Goal: Task Accomplishment & Management: Manage account settings

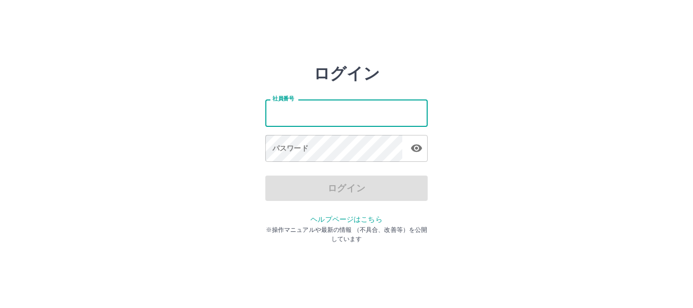
type input "*******"
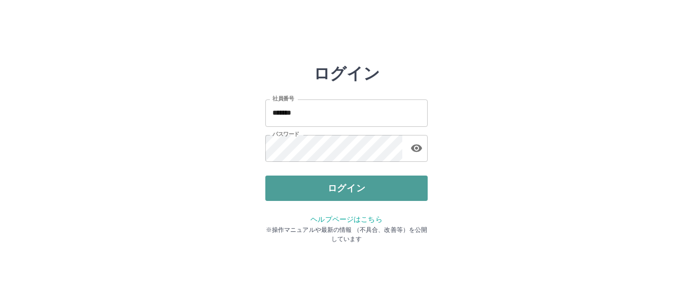
click at [366, 183] on button "ログイン" at bounding box center [346, 188] width 162 height 25
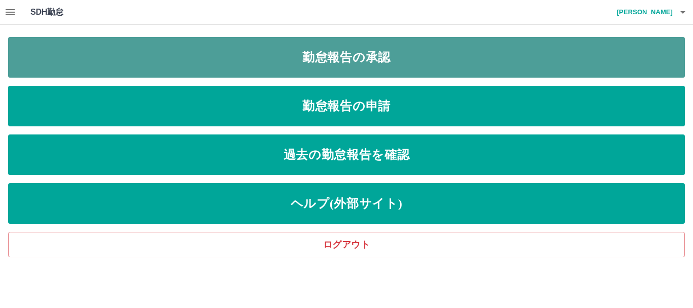
click at [236, 56] on link "勤怠報告の承認" at bounding box center [346, 57] width 677 height 41
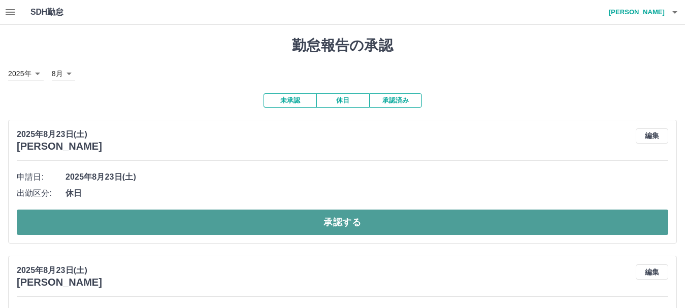
click at [264, 226] on button "承認する" at bounding box center [342, 222] width 651 height 25
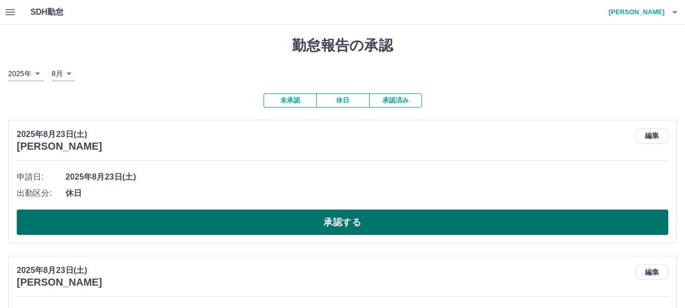
click at [283, 227] on button "承認する" at bounding box center [342, 222] width 651 height 25
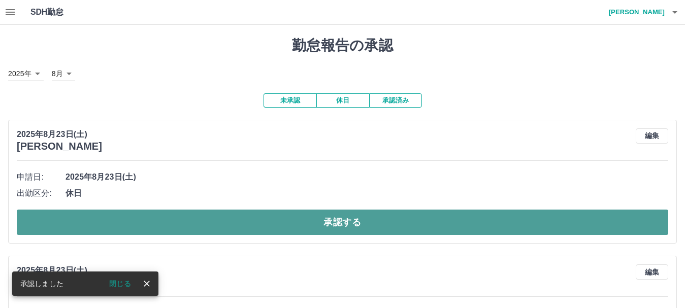
drag, startPoint x: 282, startPoint y: 227, endPoint x: 277, endPoint y: 230, distance: 6.2
click at [277, 230] on button "承認する" at bounding box center [342, 222] width 651 height 25
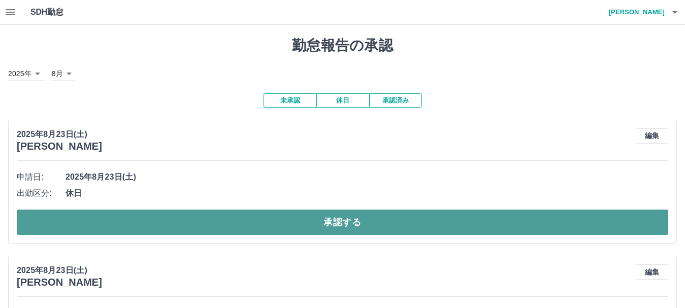
click at [278, 232] on button "承認する" at bounding box center [342, 222] width 651 height 25
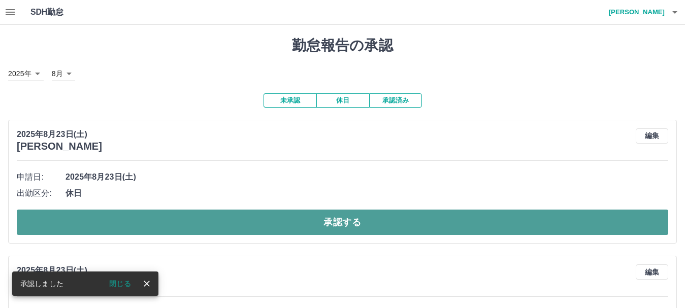
click at [277, 230] on button "承認する" at bounding box center [342, 222] width 651 height 25
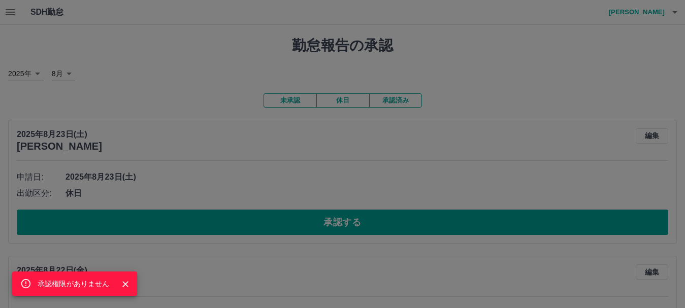
click at [366, 221] on div "承認権限がありません" at bounding box center [342, 154] width 685 height 308
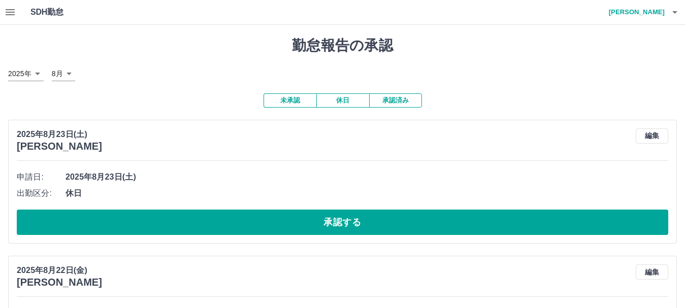
click at [366, 221] on button "承認する" at bounding box center [342, 222] width 651 height 25
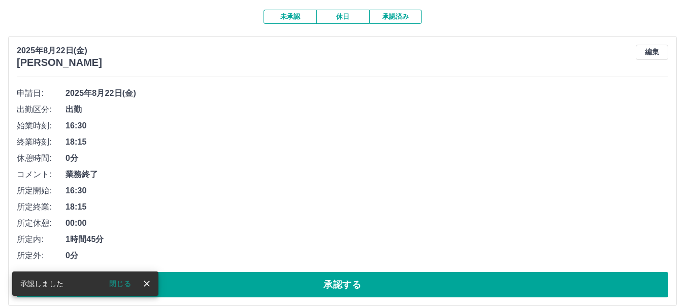
scroll to position [101, 0]
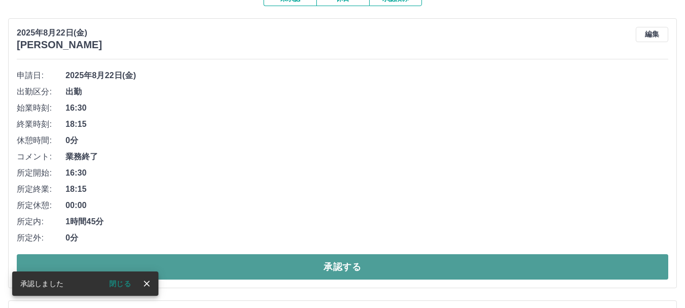
click at [311, 264] on button "承認する" at bounding box center [342, 266] width 651 height 25
click at [309, 260] on button "承認する" at bounding box center [342, 266] width 651 height 25
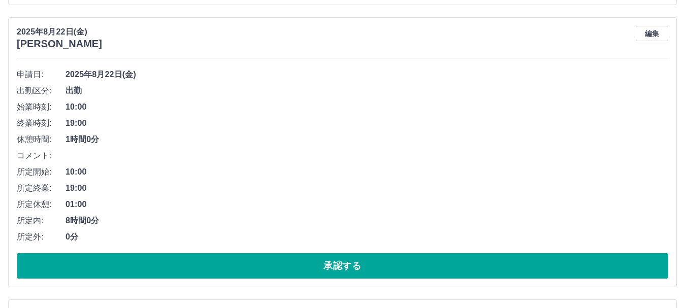
scroll to position [406, 0]
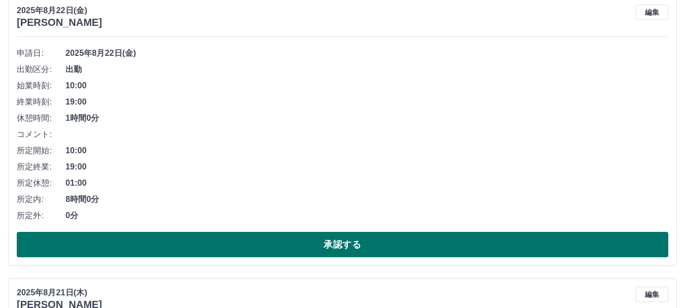
click at [277, 247] on button "承認する" at bounding box center [342, 244] width 651 height 25
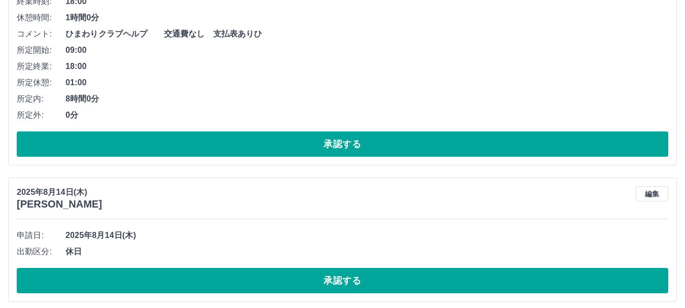
scroll to position [514, 0]
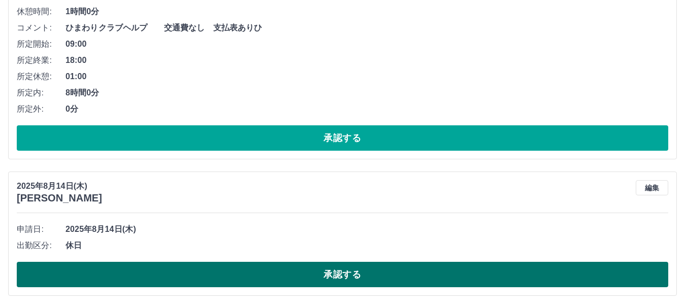
click at [282, 277] on button "承認する" at bounding box center [342, 274] width 651 height 25
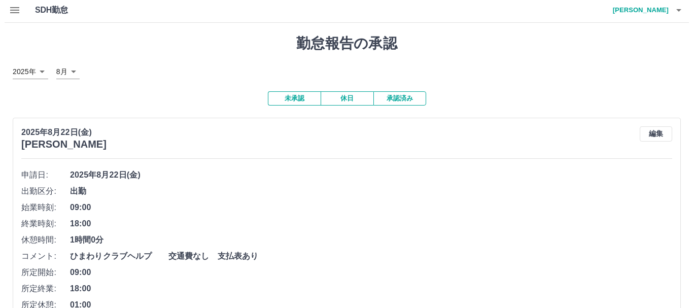
scroll to position [0, 0]
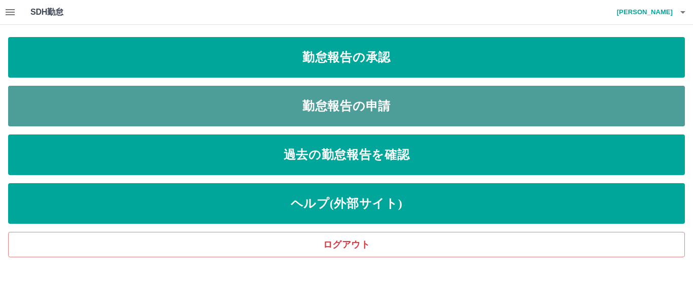
click at [354, 107] on link "勤怠報告の申請" at bounding box center [346, 106] width 677 height 41
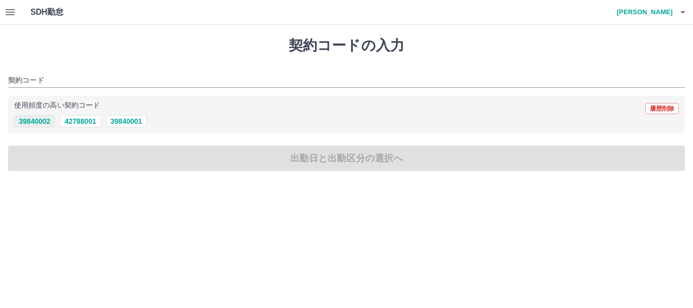
click at [40, 121] on button "39840002" at bounding box center [34, 121] width 41 height 12
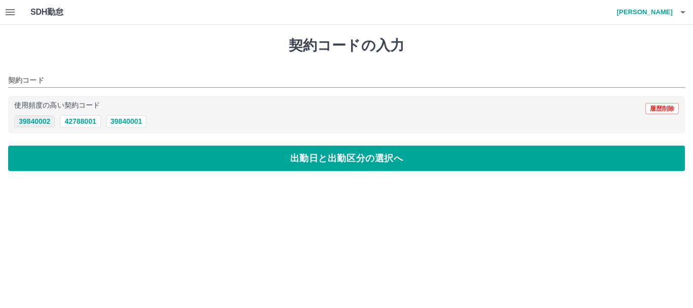
type input "********"
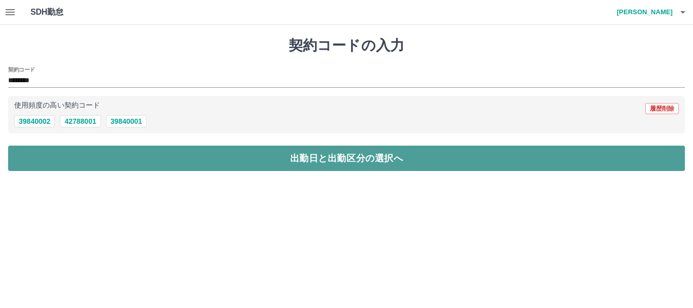
click at [95, 154] on button "出勤日と出勤区分の選択へ" at bounding box center [346, 158] width 677 height 25
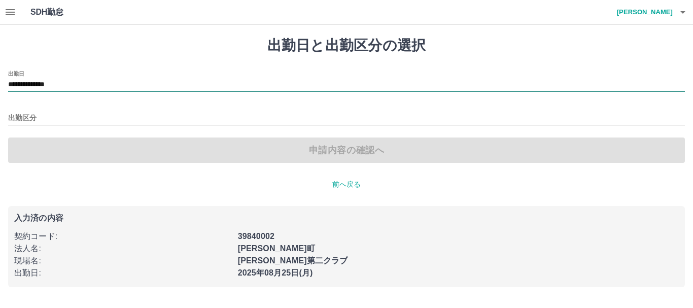
click at [50, 83] on input "**********" at bounding box center [346, 85] width 677 height 13
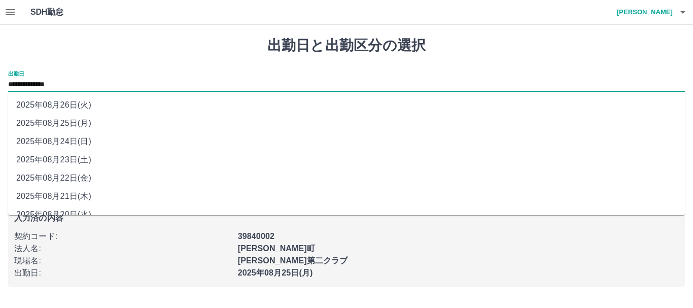
click at [74, 144] on li "2025年08月24日(日)" at bounding box center [346, 141] width 677 height 18
type input "**********"
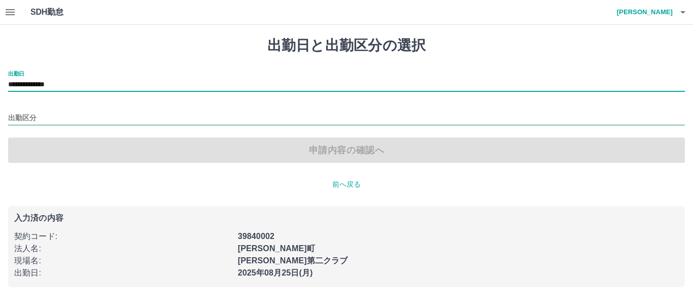
click at [23, 119] on input "出勤区分" at bounding box center [346, 118] width 677 height 13
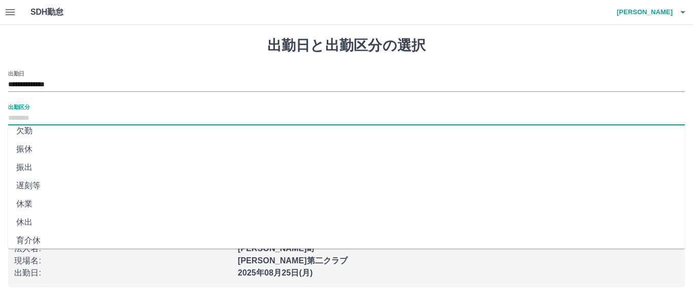
scroll to position [214, 0]
click at [33, 216] on li "法定休" at bounding box center [346, 217] width 677 height 18
type input "***"
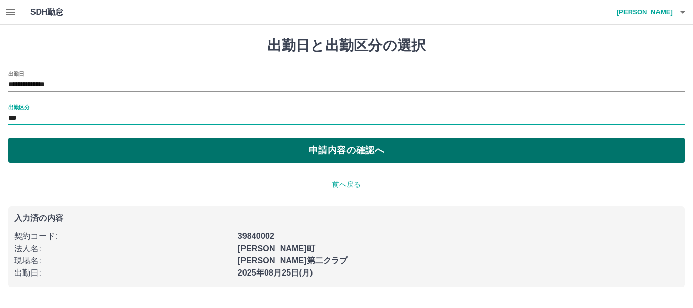
click at [334, 151] on button "申請内容の確認へ" at bounding box center [346, 150] width 677 height 25
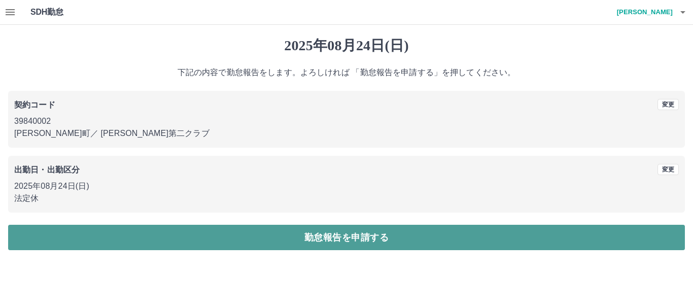
click at [253, 239] on button "勤怠報告を申請する" at bounding box center [346, 237] width 677 height 25
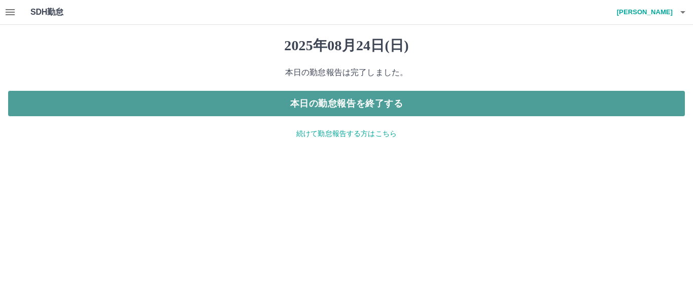
click at [331, 103] on button "本日の勤怠報告を終了する" at bounding box center [346, 103] width 677 height 25
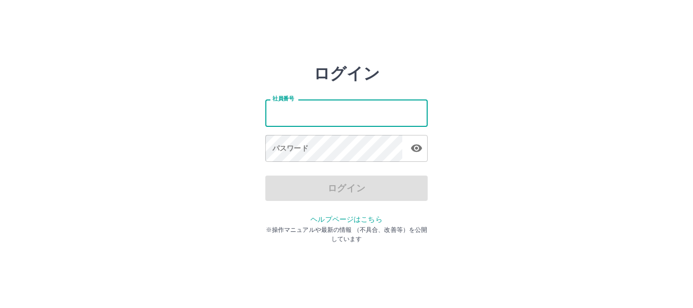
click at [278, 113] on input "社員番号" at bounding box center [346, 112] width 162 height 27
type input "*******"
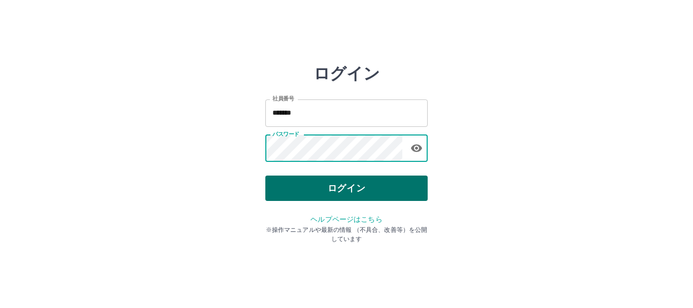
click at [357, 186] on button "ログイン" at bounding box center [346, 188] width 162 height 25
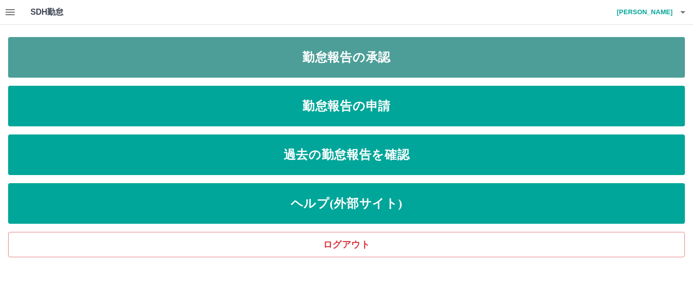
click at [322, 55] on link "勤怠報告の承認" at bounding box center [346, 57] width 677 height 41
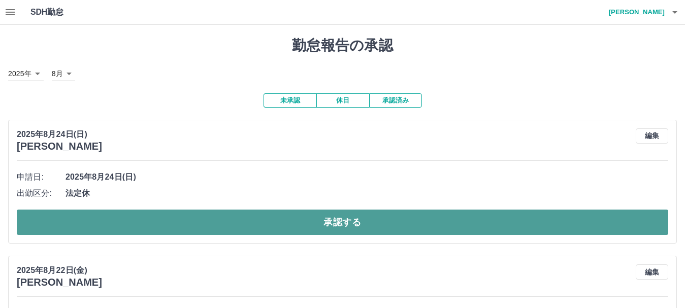
click at [290, 223] on button "承認する" at bounding box center [342, 222] width 651 height 25
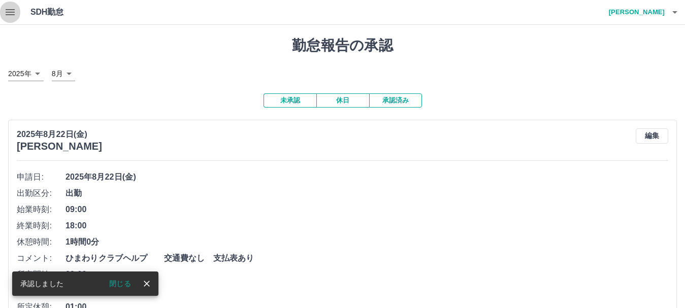
click at [10, 11] on icon "button" at bounding box center [10, 12] width 12 height 12
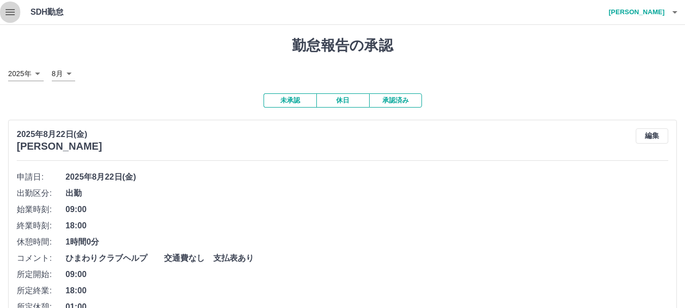
click at [10, 11] on icon "button" at bounding box center [10, 12] width 12 height 12
click at [11, 8] on icon "button" at bounding box center [10, 12] width 12 height 12
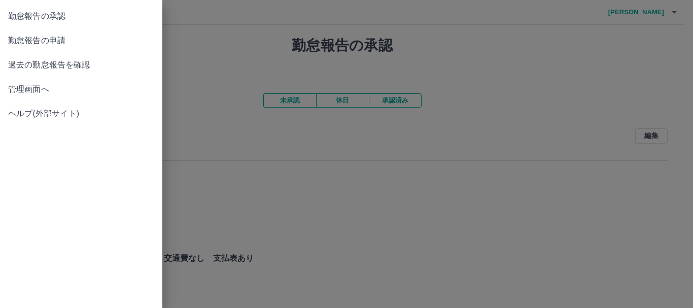
click at [22, 87] on span "管理画面へ" at bounding box center [81, 89] width 146 height 12
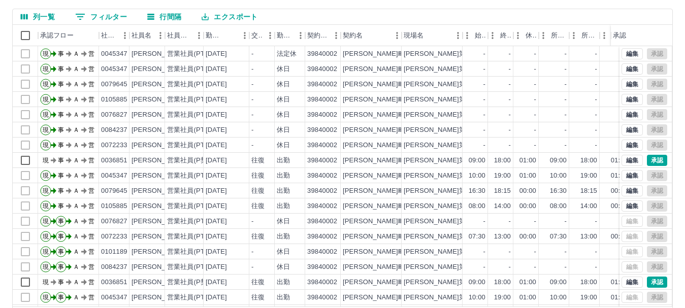
scroll to position [101, 0]
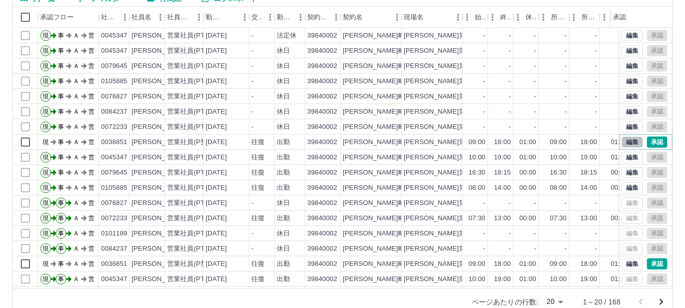
click at [623, 142] on button "編集" at bounding box center [631, 142] width 21 height 11
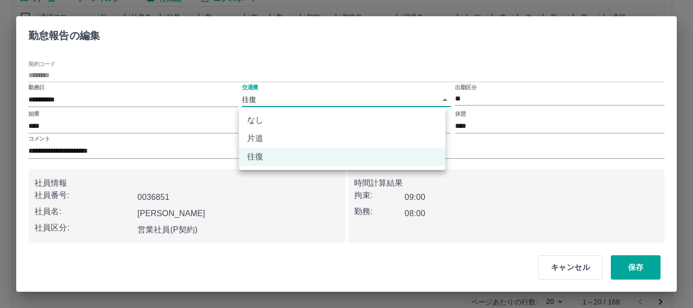
click at [438, 96] on body "SDH勤怠 坂本　由美子 勤務実績承認 前月 2025年08月 次月 今月 月選択 承認モード 削除モード 一括承認 列一覧 0 フィルター 行間隔 エクスポ…" at bounding box center [346, 113] width 693 height 429
click at [438, 96] on div at bounding box center [346, 154] width 693 height 308
click at [436, 101] on body "SDH勤怠 坂本　由美子 勤務実績承認 前月 2025年08月 次月 今月 月選択 承認モード 削除モード 一括承認 列一覧 0 フィルター 行間隔 エクスポ…" at bounding box center [346, 113] width 693 height 429
click at [436, 101] on div at bounding box center [346, 154] width 693 height 308
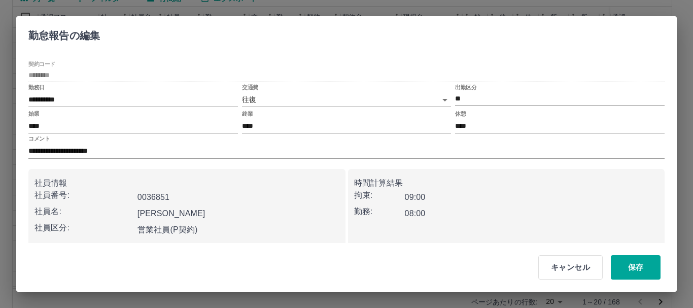
click at [436, 101] on div at bounding box center [346, 154] width 693 height 308
click at [429, 89] on div "交通費 往復 ******" at bounding box center [347, 96] width 210 height 24
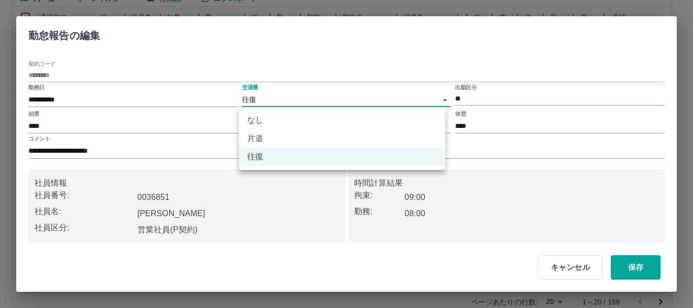
click at [247, 92] on body "SDH勤怠 坂本　由美子 勤務実績承認 前月 2025年08月 次月 今月 月選択 承認モード 削除モード 一括承認 列一覧 0 フィルター 行間隔 エクスポ…" at bounding box center [346, 113] width 693 height 429
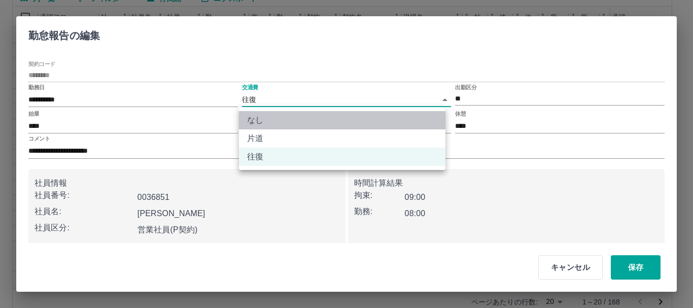
click at [258, 119] on li "なし" at bounding box center [342, 120] width 207 height 18
type input "****"
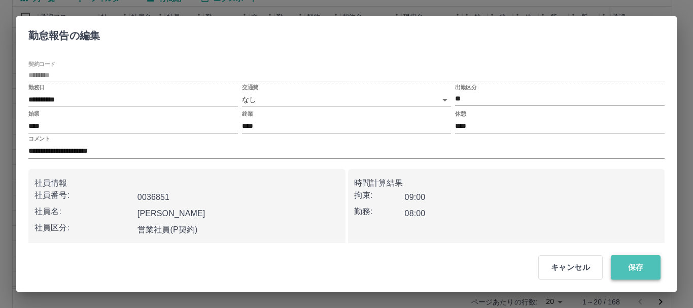
click at [632, 265] on button "保存" at bounding box center [636, 267] width 50 height 24
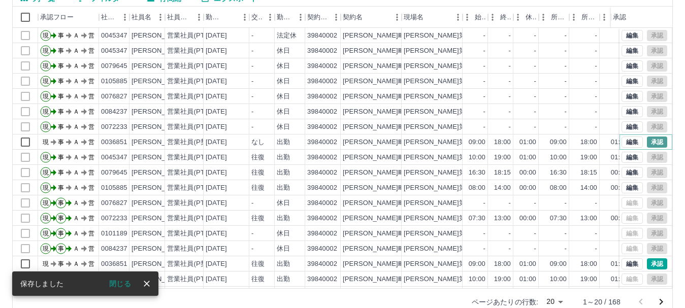
click at [647, 142] on button "承認" at bounding box center [657, 142] width 20 height 11
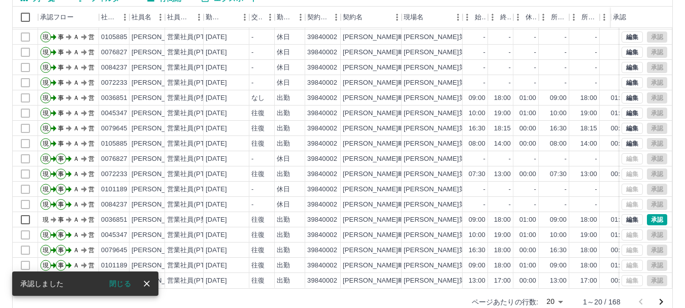
scroll to position [53, 0]
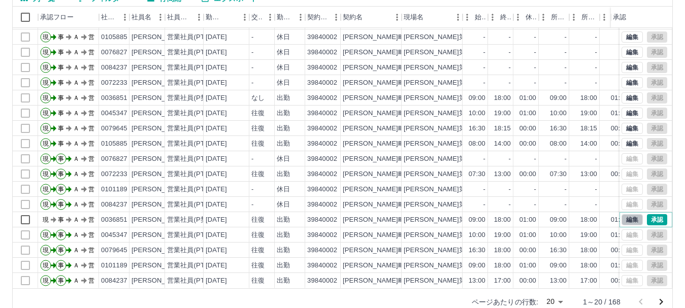
click at [621, 214] on button "編集" at bounding box center [631, 219] width 21 height 11
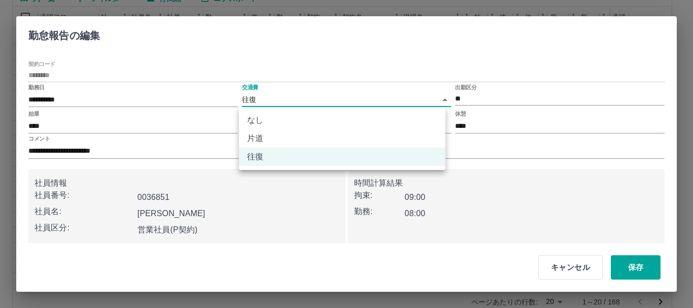
click at [246, 93] on body "SDH勤怠 坂本　由美子 勤務実績承認 前月 2025年08月 次月 今月 月選択 承認モード 削除モード 一括承認 列一覧 0 フィルター 行間隔 エクスポ…" at bounding box center [346, 113] width 693 height 429
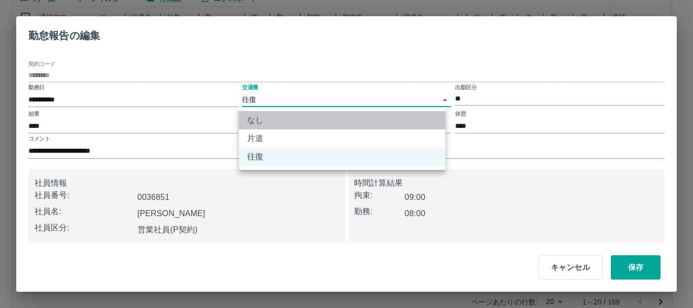
click at [255, 121] on li "なし" at bounding box center [342, 120] width 207 height 18
type input "****"
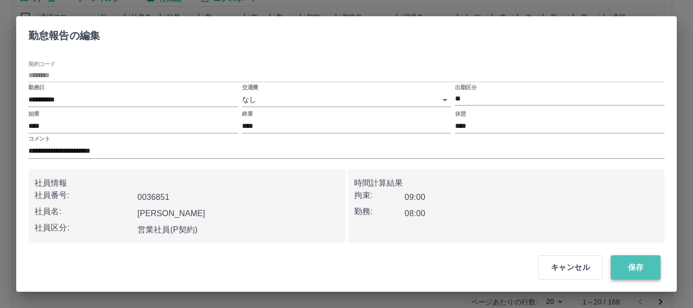
click at [640, 268] on button "保存" at bounding box center [636, 267] width 50 height 24
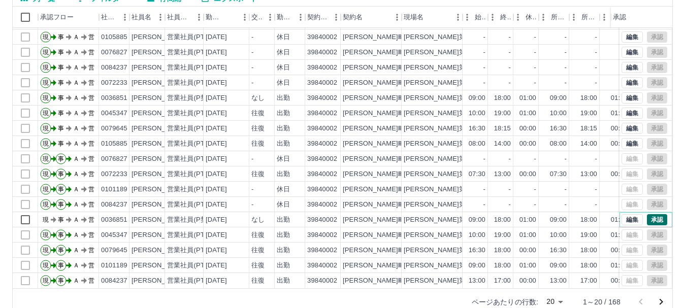
click at [647, 214] on button "承認" at bounding box center [657, 219] width 20 height 11
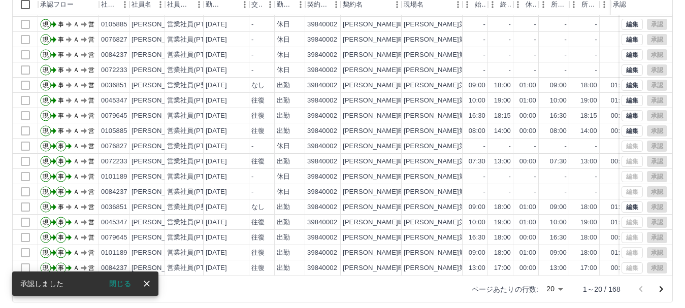
scroll to position [121, 0]
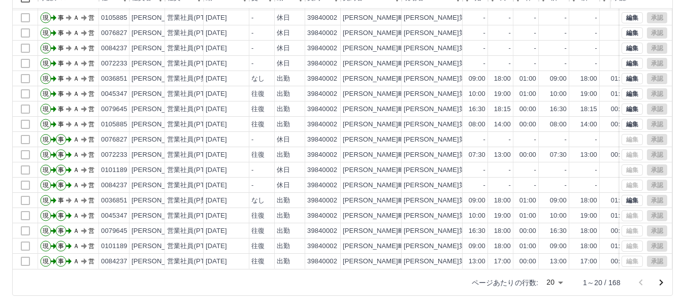
click at [660, 282] on icon "次のページへ" at bounding box center [661, 283] width 12 height 12
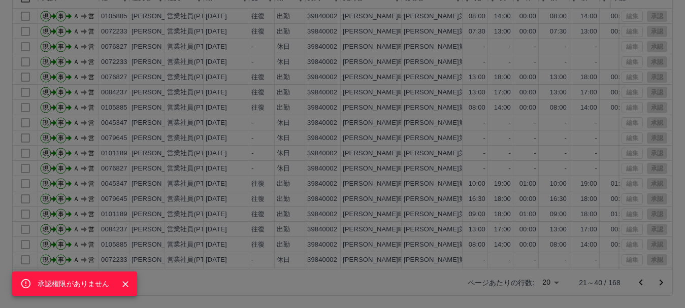
click at [380, 82] on div "承認権限がありません" at bounding box center [342, 154] width 685 height 308
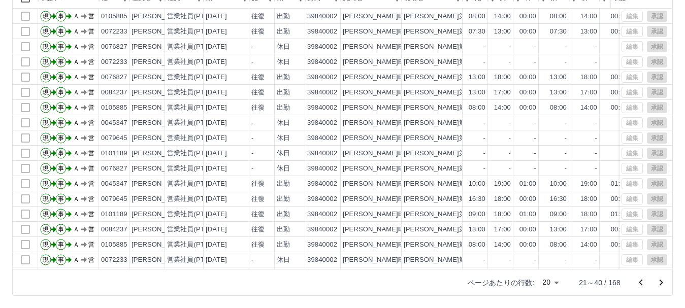
scroll to position [53, 0]
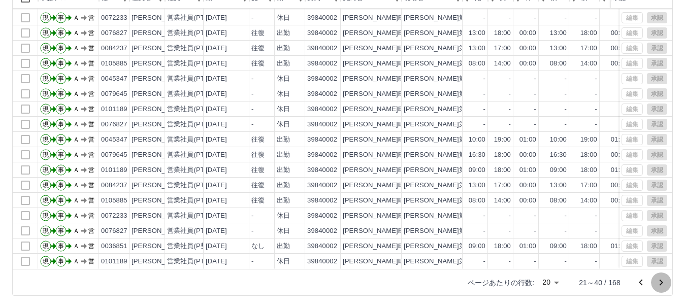
click at [660, 282] on icon "次のページへ" at bounding box center [661, 283] width 12 height 12
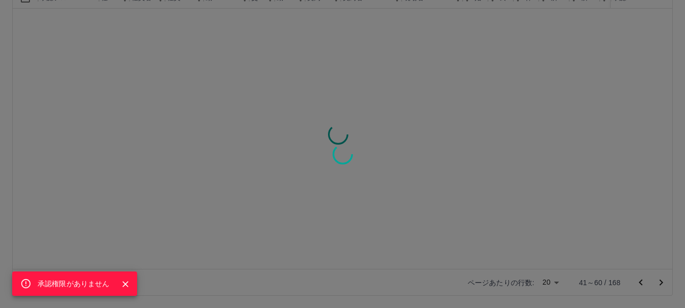
scroll to position [0, 0]
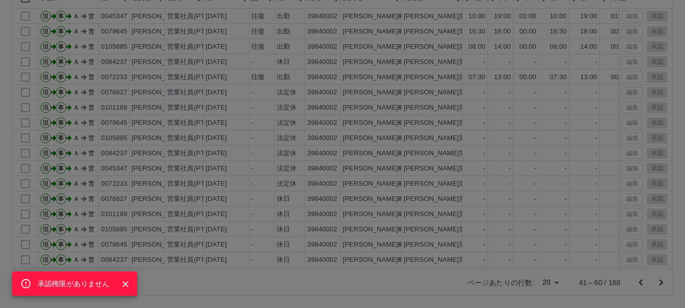
click at [378, 92] on div "承認権限がありません" at bounding box center [342, 154] width 685 height 308
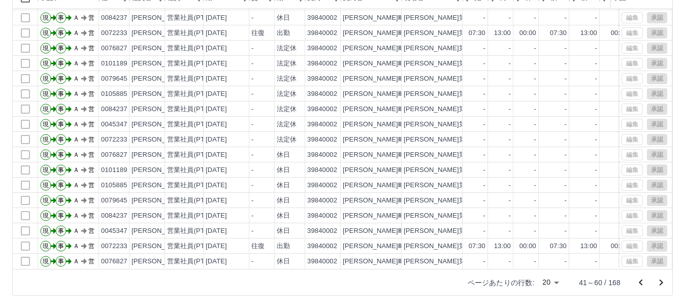
scroll to position [53, 0]
click at [661, 283] on icon "次のページへ" at bounding box center [661, 283] width 12 height 12
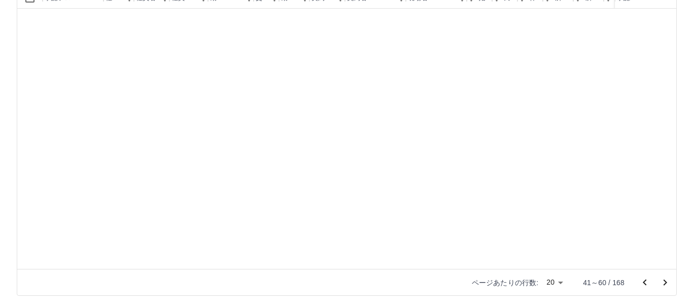
scroll to position [0, 0]
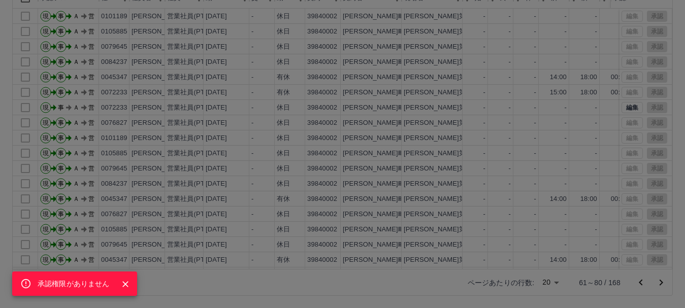
click at [621, 106] on div "承認権限がありません" at bounding box center [342, 154] width 685 height 308
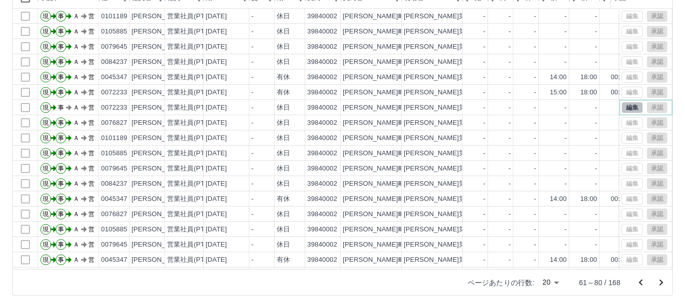
click at [623, 104] on button "編集" at bounding box center [631, 107] width 21 height 11
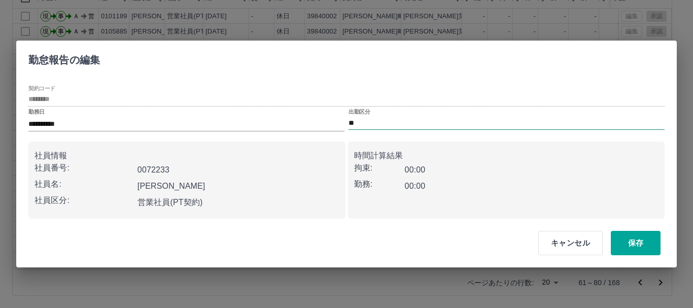
click at [356, 117] on input "**" at bounding box center [507, 123] width 316 height 13
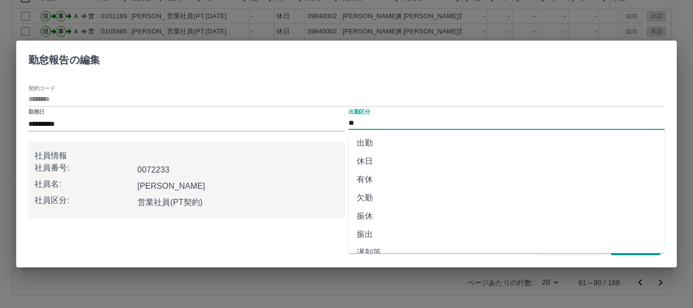
click at [356, 117] on input "**" at bounding box center [507, 123] width 316 height 13
click at [362, 178] on li "有休" at bounding box center [507, 180] width 316 height 18
type input "**"
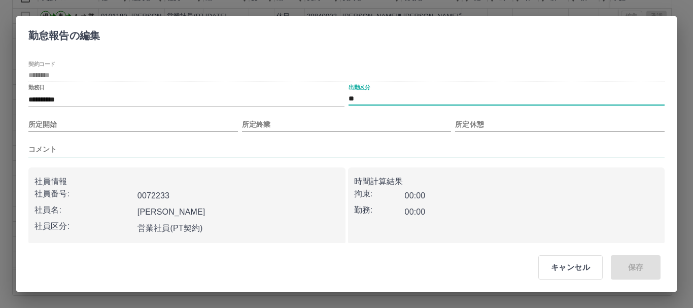
click at [69, 147] on input "コメント" at bounding box center [346, 149] width 636 height 15
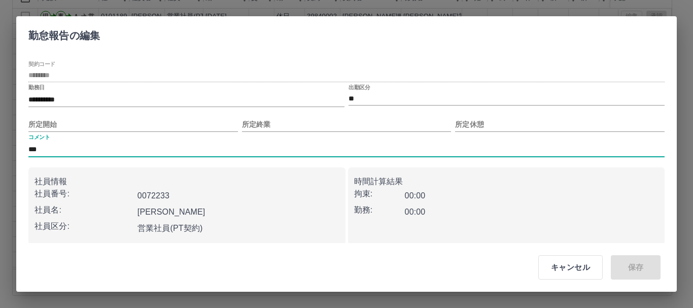
type input "********"
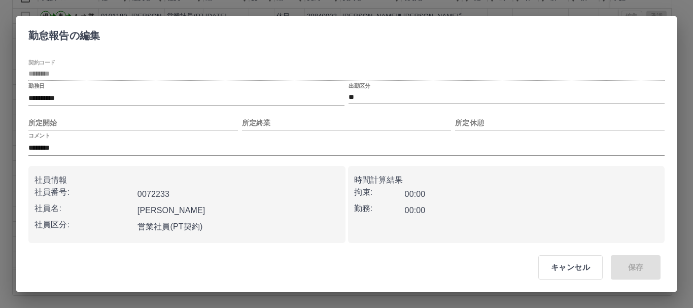
click at [623, 268] on div "キャンセル 保存" at bounding box center [595, 267] width 155 height 41
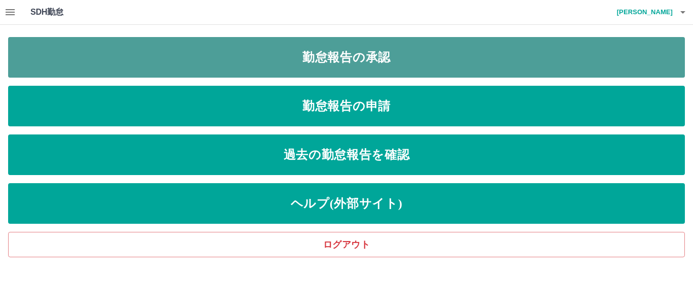
click at [352, 59] on link "勤怠報告の承認" at bounding box center [346, 57] width 677 height 41
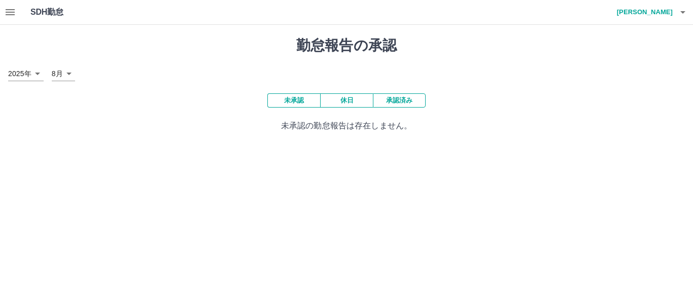
click at [9, 12] on icon "button" at bounding box center [10, 12] width 9 height 6
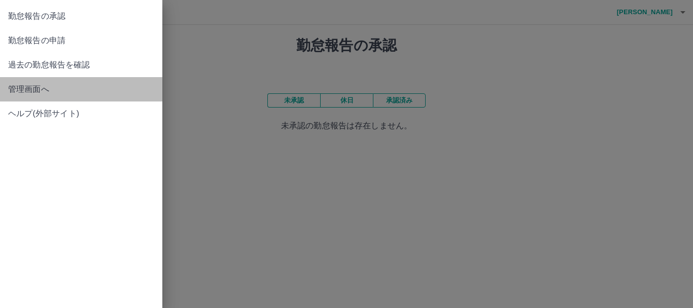
click at [21, 90] on span "管理画面へ" at bounding box center [81, 89] width 146 height 12
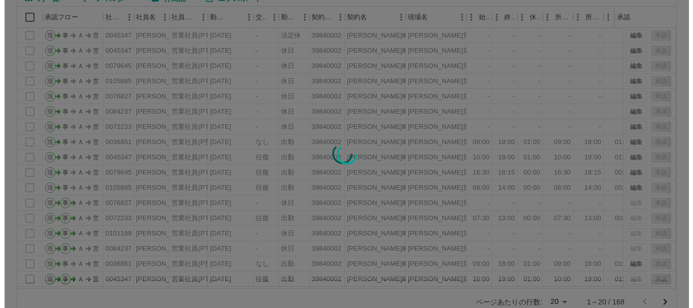
scroll to position [121, 0]
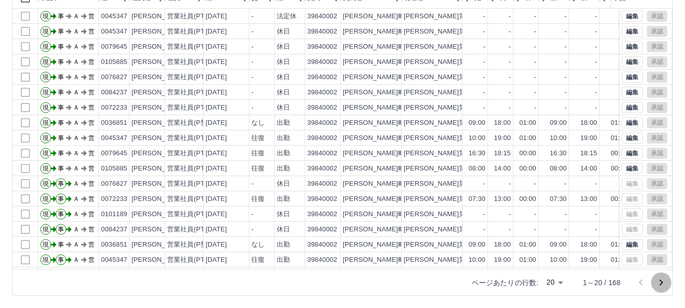
click at [659, 280] on icon "次のページへ" at bounding box center [661, 283] width 4 height 6
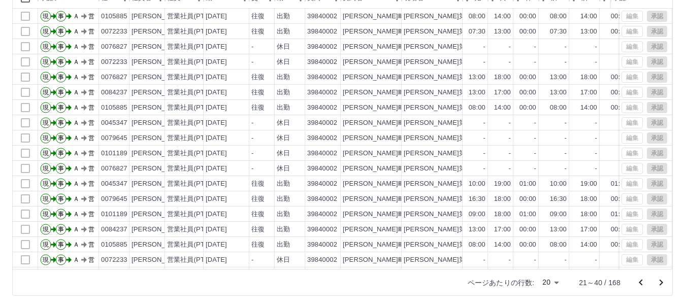
click at [659, 279] on icon "次のページへ" at bounding box center [661, 283] width 12 height 12
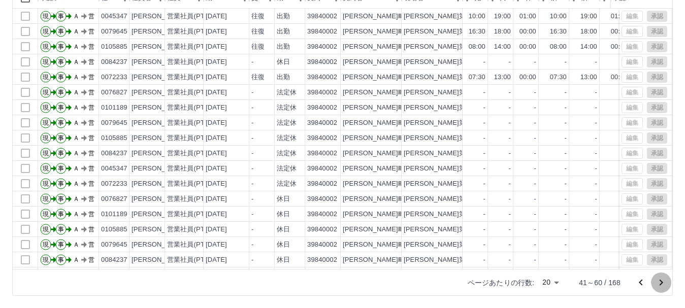
click at [659, 279] on icon "次のページへ" at bounding box center [661, 283] width 12 height 12
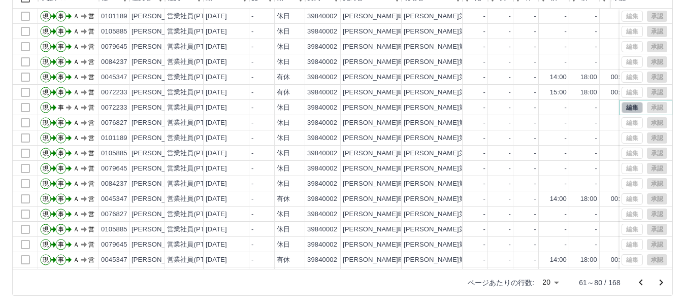
click at [621, 108] on button "編集" at bounding box center [631, 107] width 21 height 11
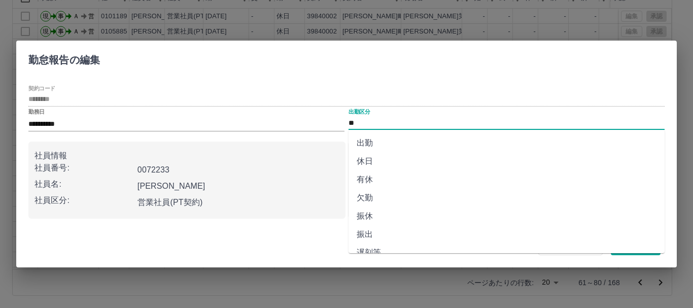
click at [356, 122] on input "**" at bounding box center [507, 123] width 316 height 13
click at [362, 178] on li "有休" at bounding box center [507, 180] width 316 height 18
type input "**"
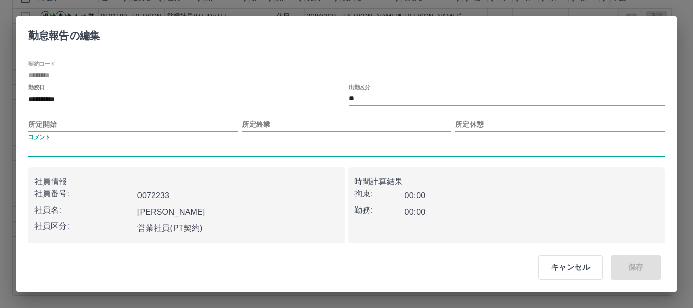
click at [44, 147] on input "コメント" at bounding box center [346, 149] width 636 height 15
type input "********"
click at [72, 149] on input "********" at bounding box center [346, 149] width 636 height 15
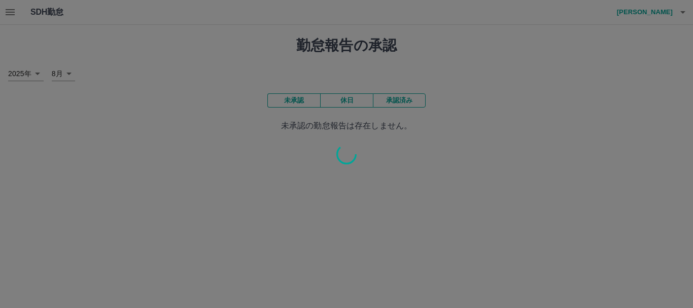
click at [332, 128] on div at bounding box center [346, 154] width 693 height 308
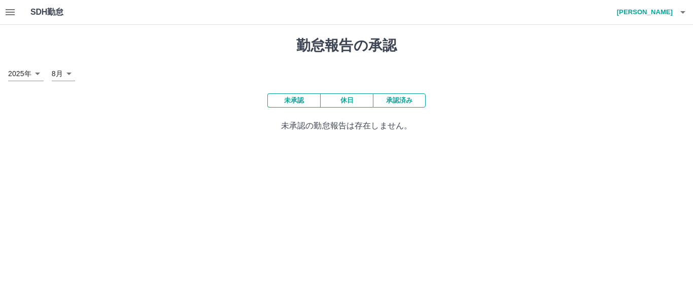
click at [7, 14] on icon "button" at bounding box center [10, 12] width 12 height 12
click at [9, 13] on icon "button" at bounding box center [10, 12] width 9 height 6
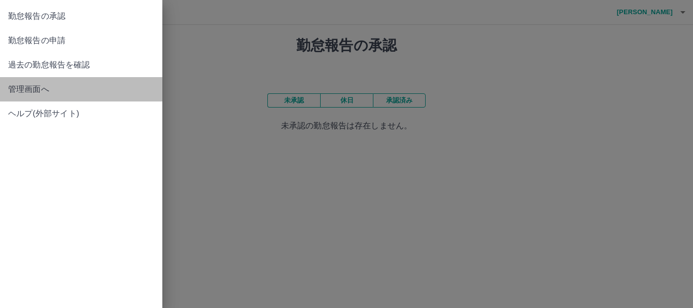
click at [27, 87] on span "管理画面へ" at bounding box center [81, 89] width 146 height 12
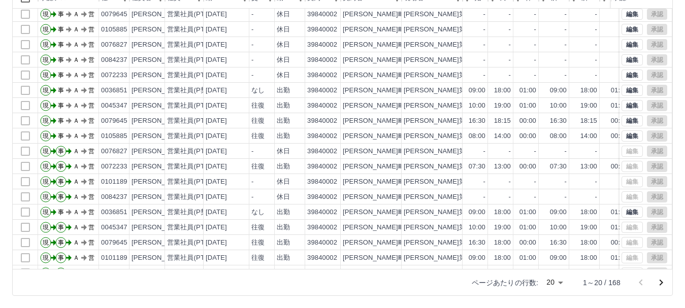
scroll to position [53, 0]
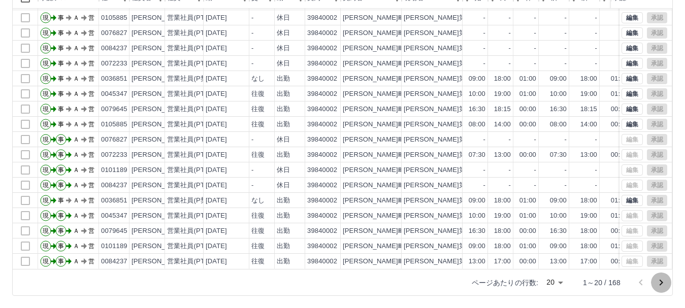
click at [661, 280] on icon "次のページへ" at bounding box center [661, 283] width 12 height 12
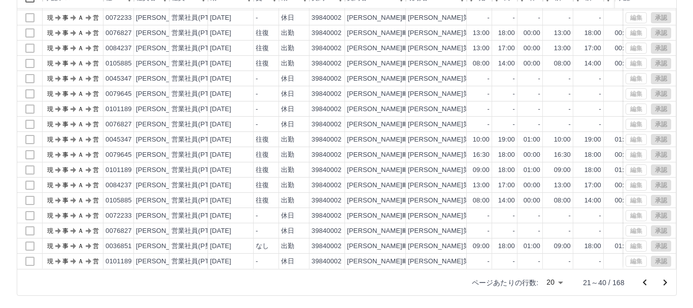
scroll to position [0, 0]
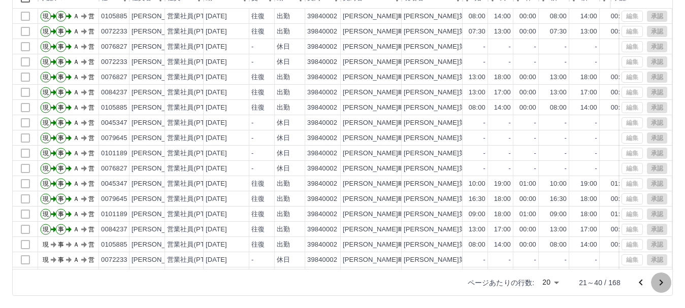
click at [661, 280] on icon "次のページへ" at bounding box center [661, 283] width 12 height 12
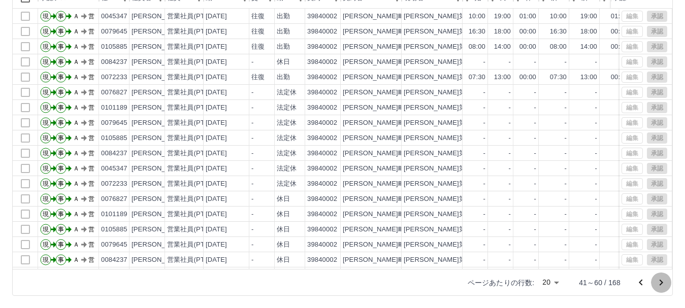
click at [661, 282] on icon "次のページへ" at bounding box center [661, 283] width 12 height 12
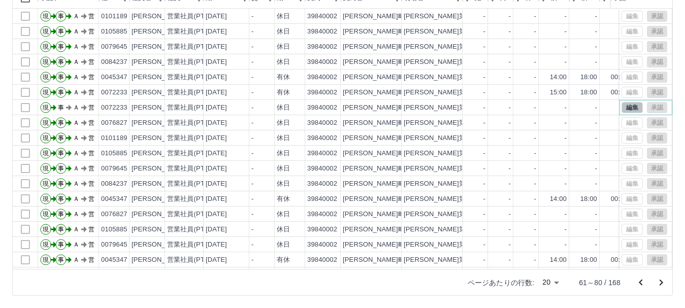
click at [623, 109] on button "編集" at bounding box center [631, 107] width 21 height 11
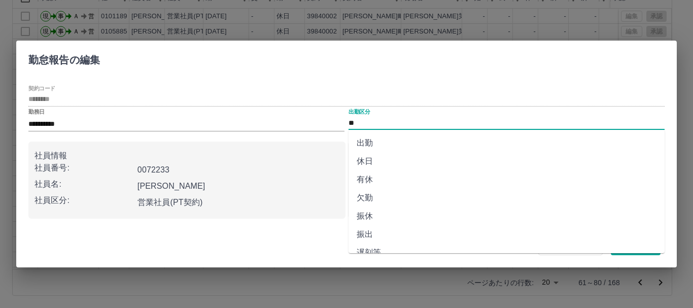
click at [357, 122] on input "**" at bounding box center [507, 123] width 316 height 13
click at [364, 176] on li "有休" at bounding box center [507, 180] width 316 height 18
type input "**"
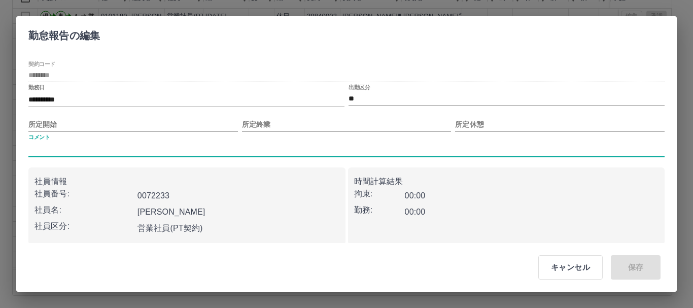
click at [40, 147] on input "コメント" at bounding box center [346, 149] width 636 height 15
type input "********"
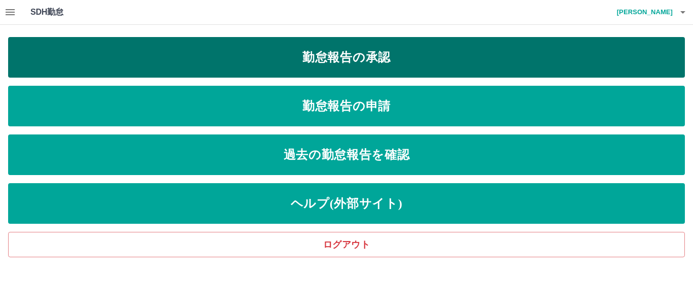
click at [287, 59] on link "勤怠報告の承認" at bounding box center [346, 57] width 677 height 41
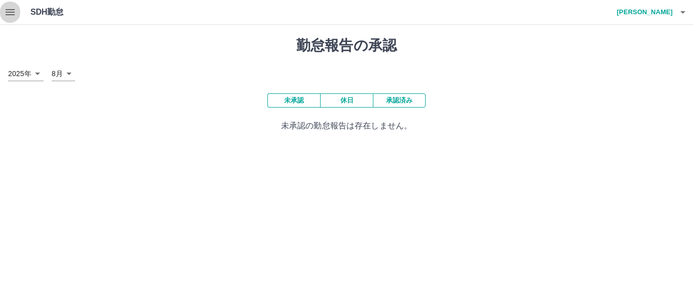
click at [10, 12] on icon "button" at bounding box center [10, 12] width 9 height 6
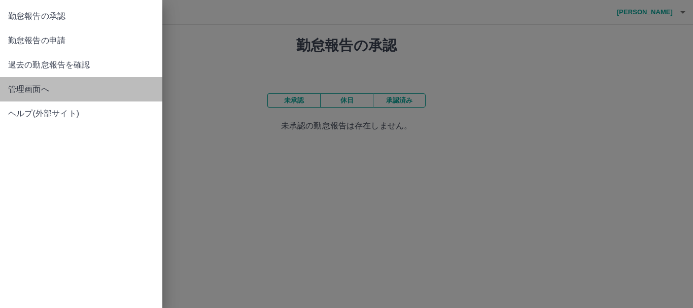
click at [21, 84] on span "管理画面へ" at bounding box center [81, 89] width 146 height 12
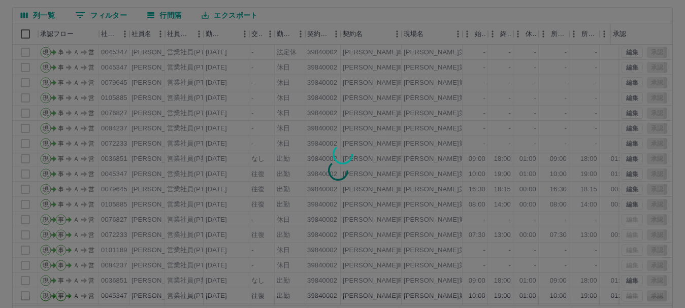
scroll to position [101, 0]
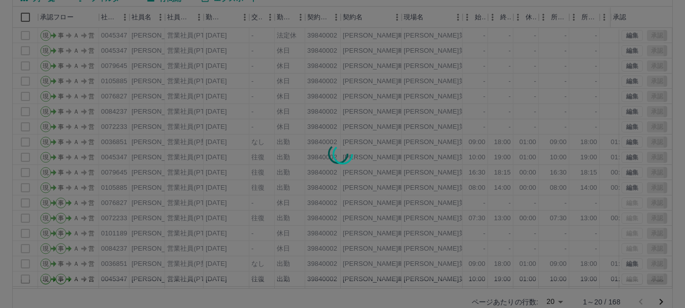
click at [482, 83] on div at bounding box center [342, 154] width 685 height 308
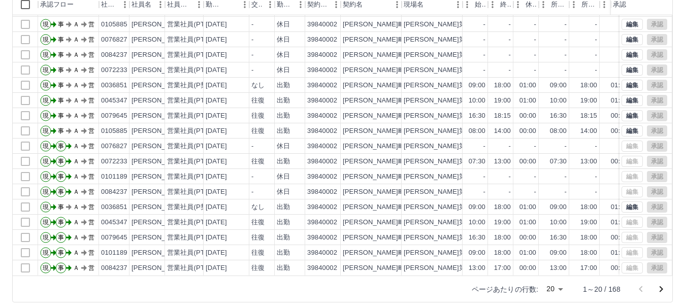
scroll to position [121, 0]
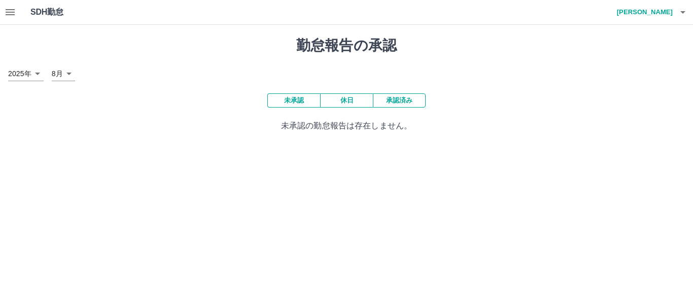
click at [647, 7] on h4 "坂本　由美子" at bounding box center [642, 12] width 61 height 24
click at [626, 73] on li "ログアウト" at bounding box center [640, 74] width 90 height 18
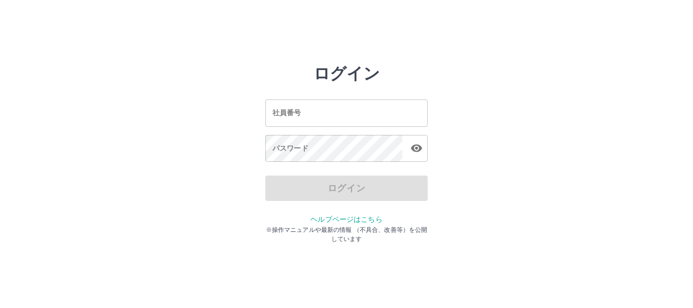
click at [272, 112] on input "社員番号" at bounding box center [346, 112] width 162 height 27
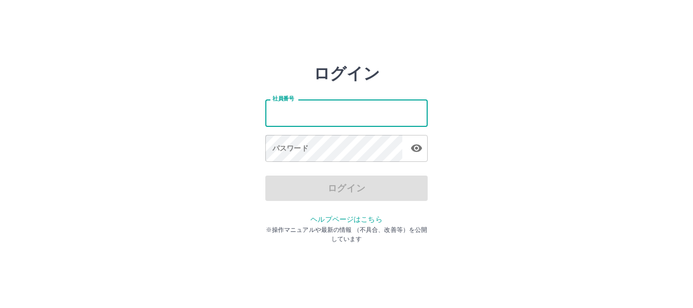
click at [274, 114] on input "社員番号" at bounding box center [346, 112] width 162 height 27
type input "*******"
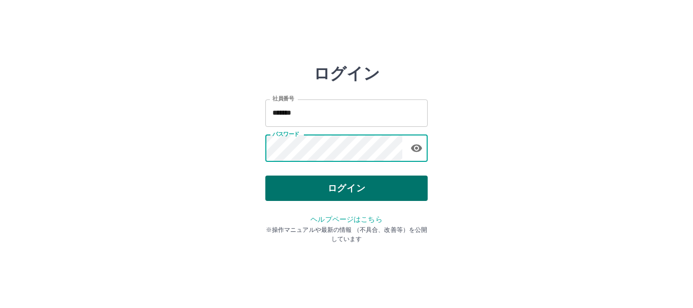
click at [310, 188] on button "ログイン" at bounding box center [346, 188] width 162 height 25
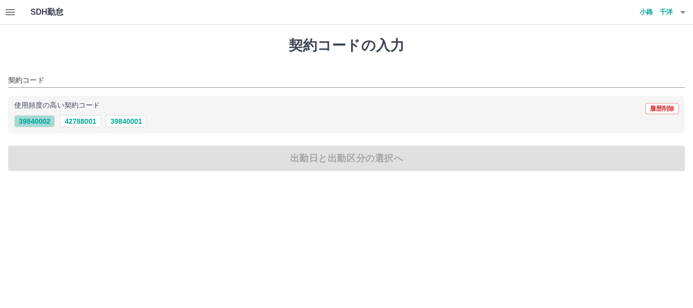
click at [44, 122] on button "39840002" at bounding box center [34, 121] width 41 height 12
type input "********"
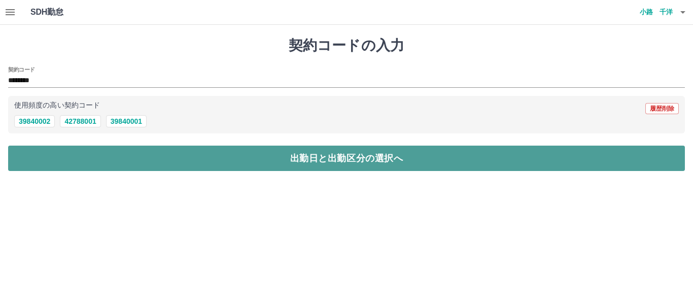
click at [48, 153] on button "出勤日と出勤区分の選択へ" at bounding box center [346, 158] width 677 height 25
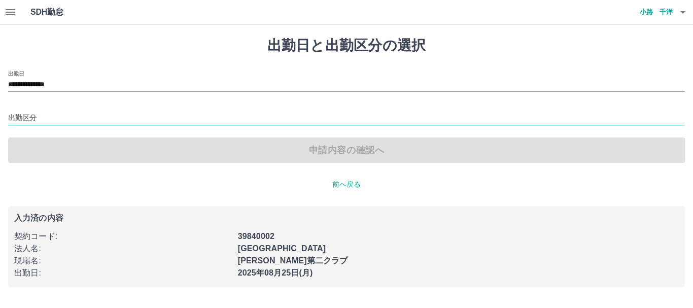
click at [22, 116] on input "出勤区分" at bounding box center [346, 118] width 677 height 13
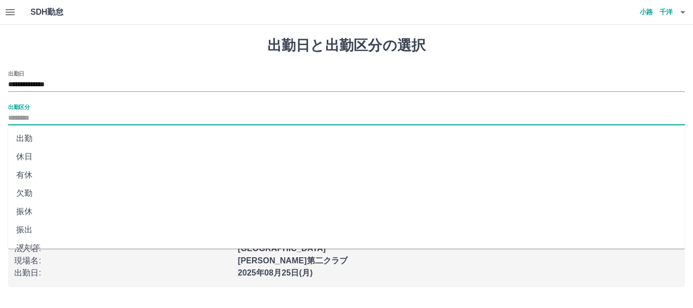
click at [28, 156] on li "休日" at bounding box center [346, 157] width 677 height 18
type input "**"
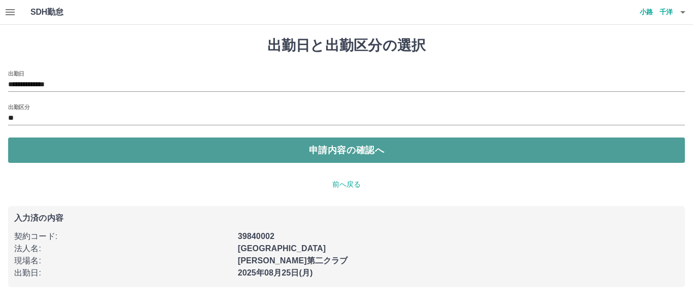
click at [347, 149] on button "申請内容の確認へ" at bounding box center [346, 150] width 677 height 25
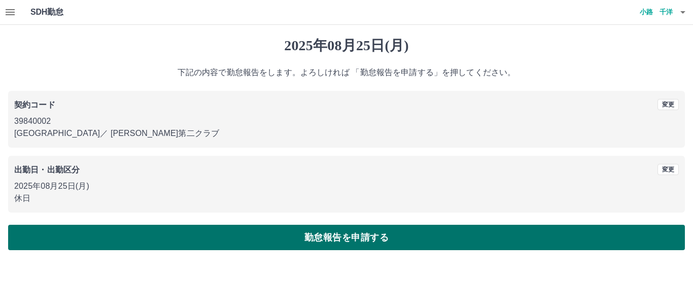
click at [331, 238] on button "勤怠報告を申請する" at bounding box center [346, 237] width 677 height 25
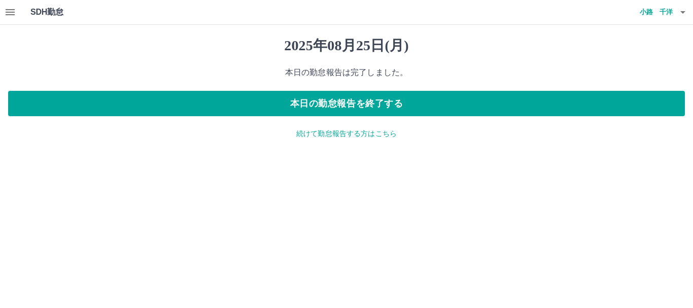
click at [327, 135] on p "続けて勤怠報告する方はこちら" at bounding box center [346, 133] width 677 height 11
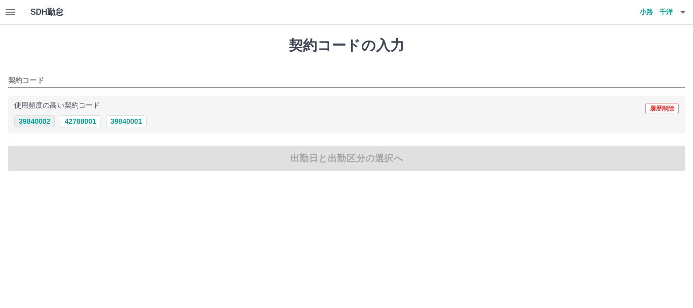
click at [34, 119] on button "39840002" at bounding box center [34, 121] width 41 height 12
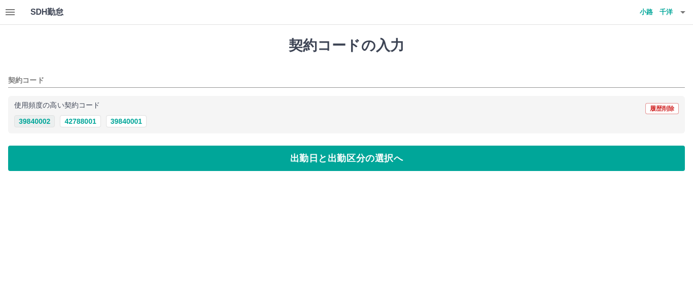
type input "********"
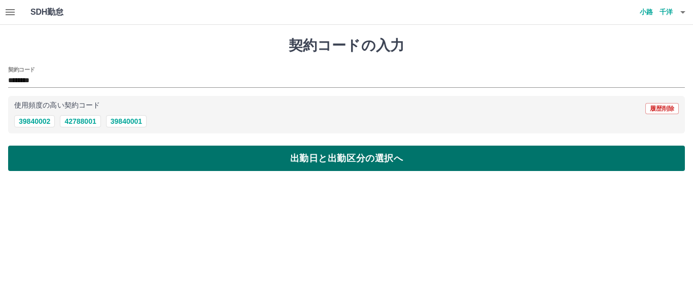
click at [276, 155] on button "出勤日と出勤区分の選択へ" at bounding box center [346, 158] width 677 height 25
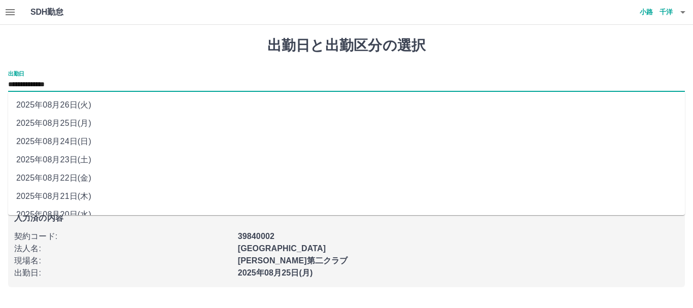
click at [48, 79] on input "**********" at bounding box center [346, 85] width 677 height 13
click at [67, 104] on li "2025年08月26日(火)" at bounding box center [346, 105] width 677 height 18
type input "**********"
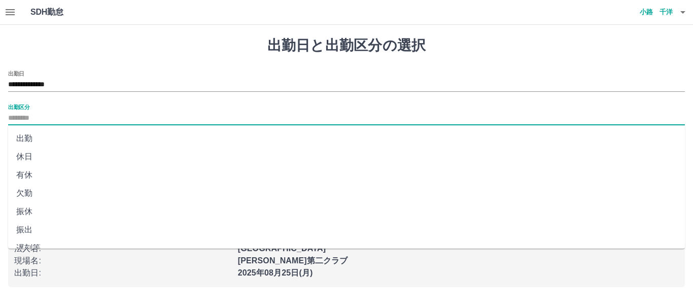
click at [20, 116] on input "出勤区分" at bounding box center [346, 118] width 677 height 13
click at [23, 156] on li "休日" at bounding box center [346, 157] width 677 height 18
type input "**"
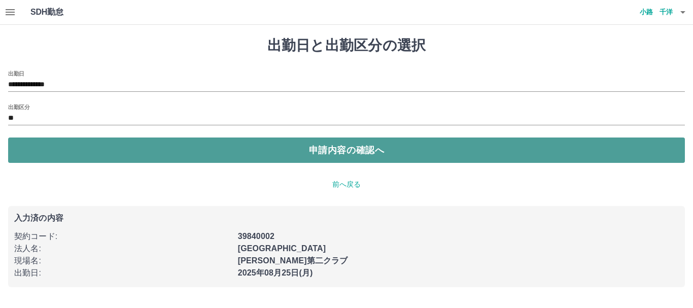
click at [365, 151] on button "申請内容の確認へ" at bounding box center [346, 150] width 677 height 25
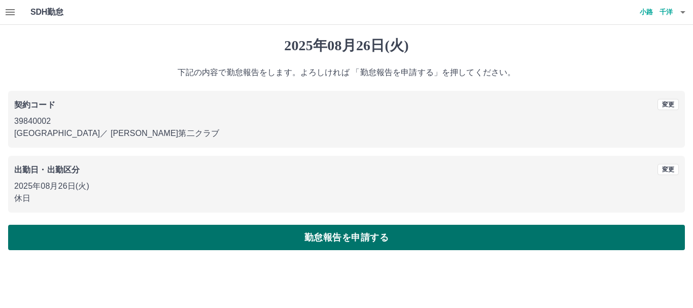
click at [354, 239] on button "勤怠報告を申請する" at bounding box center [346, 237] width 677 height 25
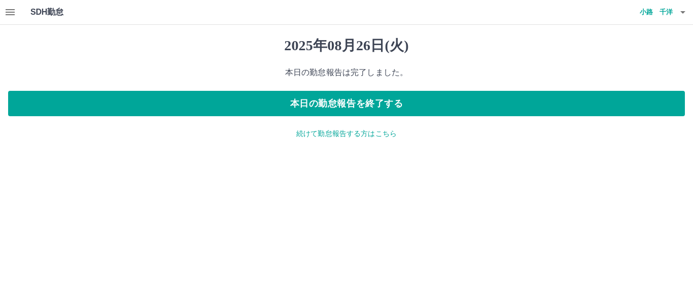
click at [328, 131] on p "続けて勤怠報告する方はこちら" at bounding box center [346, 133] width 677 height 11
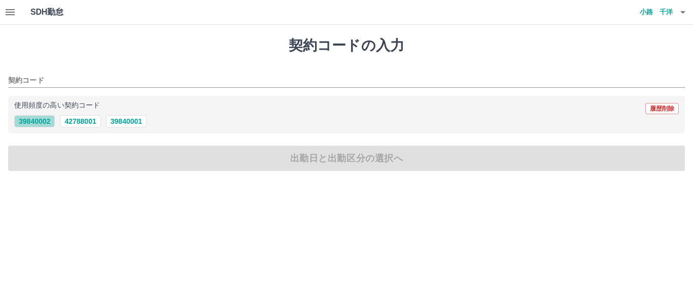
click at [32, 117] on button "39840002" at bounding box center [34, 121] width 41 height 12
type input "********"
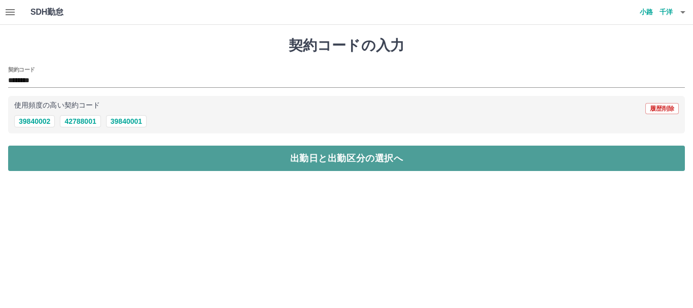
click at [299, 161] on button "出勤日と出勤区分の選択へ" at bounding box center [346, 158] width 677 height 25
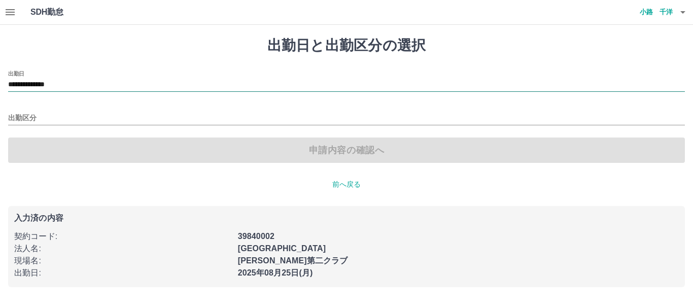
click at [43, 84] on input "**********" at bounding box center [346, 85] width 677 height 13
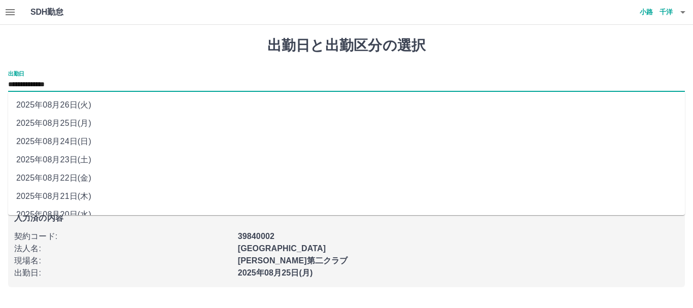
click at [54, 141] on li "2025年08月24日(日)" at bounding box center [346, 141] width 677 height 18
type input "**********"
click at [54, 141] on div "申請内容の確認へ" at bounding box center [346, 150] width 677 height 25
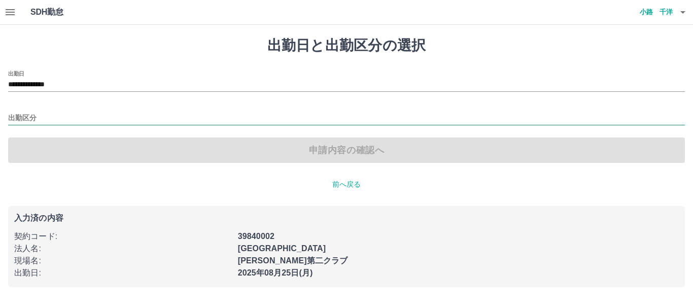
click at [23, 118] on input "出勤区分" at bounding box center [346, 118] width 677 height 13
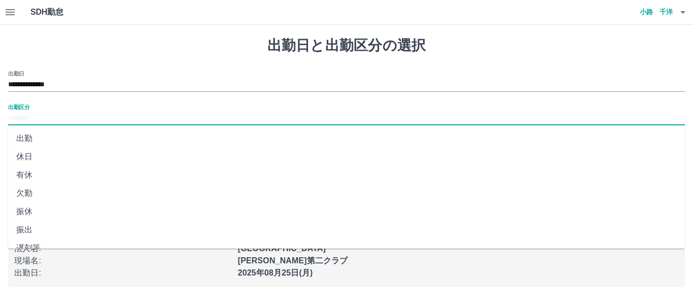
click at [23, 118] on input "出勤区分" at bounding box center [346, 118] width 677 height 13
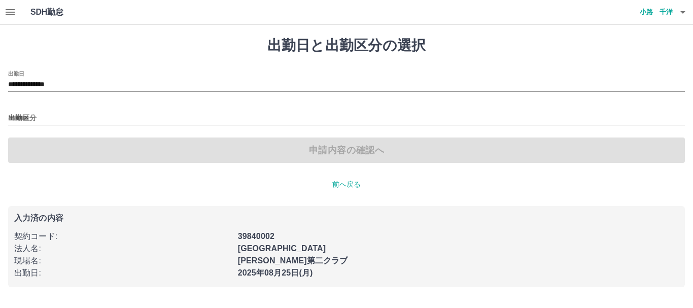
click at [18, 101] on div "**********" at bounding box center [346, 117] width 677 height 92
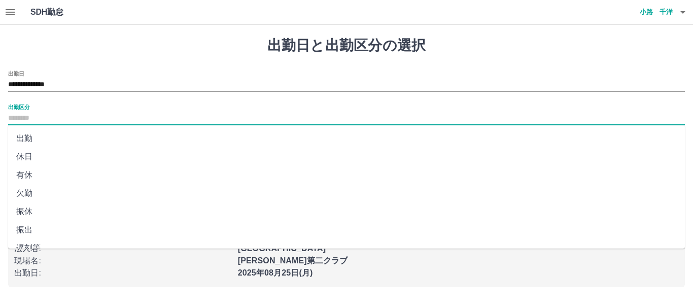
click at [19, 116] on input "出勤区分" at bounding box center [346, 118] width 677 height 13
click at [32, 214] on li "法定休" at bounding box center [346, 217] width 677 height 18
type input "***"
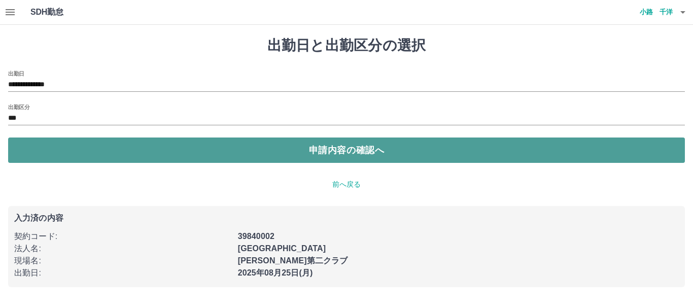
click at [355, 147] on button "申請内容の確認へ" at bounding box center [346, 150] width 677 height 25
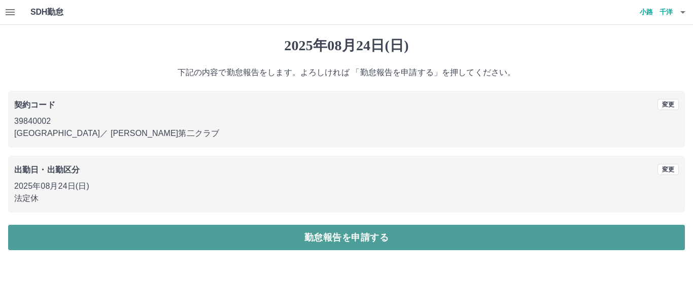
click at [367, 237] on button "勤怠報告を申請する" at bounding box center [346, 237] width 677 height 25
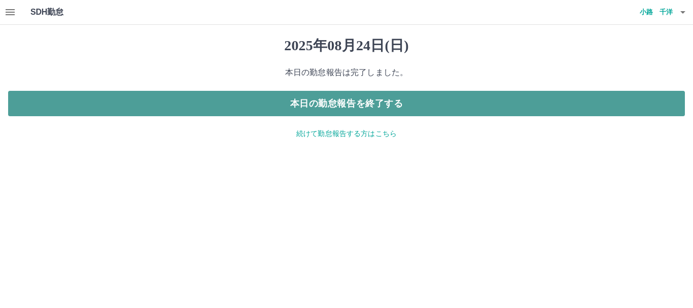
click at [303, 99] on button "本日の勤怠報告を終了する" at bounding box center [346, 103] width 677 height 25
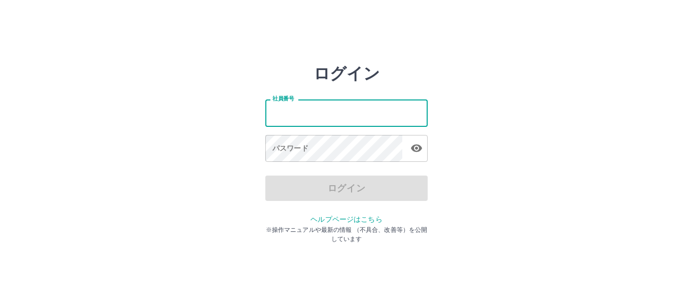
click at [275, 116] on input "社員番号" at bounding box center [346, 112] width 162 height 27
type input "*******"
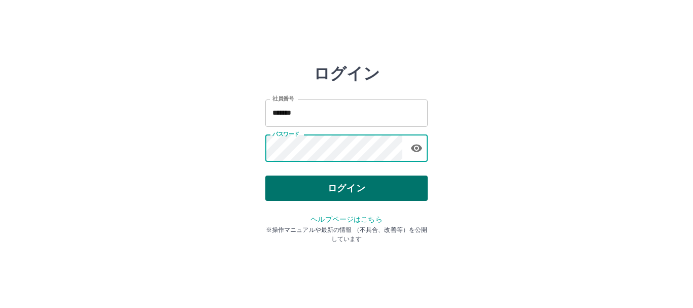
click at [275, 182] on button "ログイン" at bounding box center [346, 188] width 162 height 25
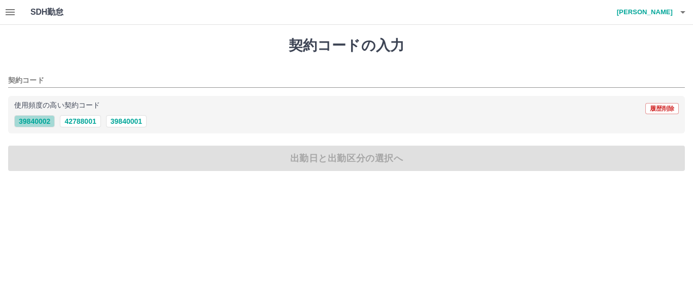
click at [31, 121] on button "39840002" at bounding box center [34, 121] width 41 height 12
type input "********"
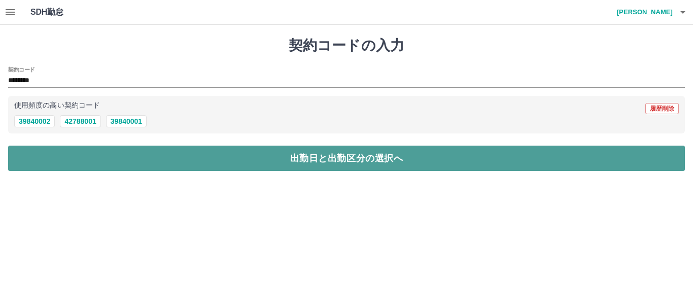
click at [61, 154] on button "出勤日と出勤区分の選択へ" at bounding box center [346, 158] width 677 height 25
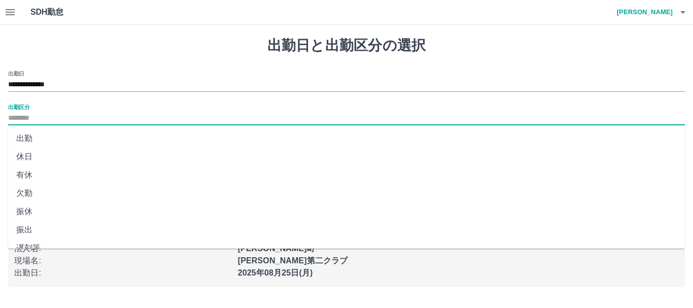
click at [27, 118] on input "出勤区分" at bounding box center [346, 118] width 677 height 13
click at [20, 154] on li "休日" at bounding box center [346, 157] width 677 height 18
type input "**"
click at [20, 154] on button "申請内容の確認へ" at bounding box center [346, 150] width 677 height 25
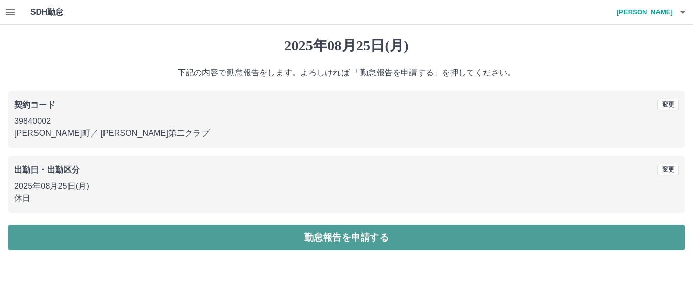
click at [353, 239] on button "勤怠報告を申請する" at bounding box center [346, 237] width 677 height 25
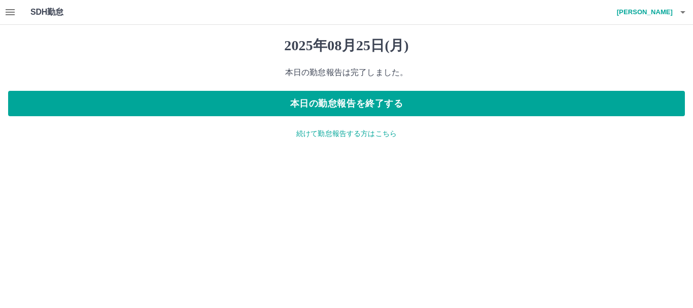
click at [329, 134] on p "続けて勤怠報告する方はこちら" at bounding box center [346, 133] width 677 height 11
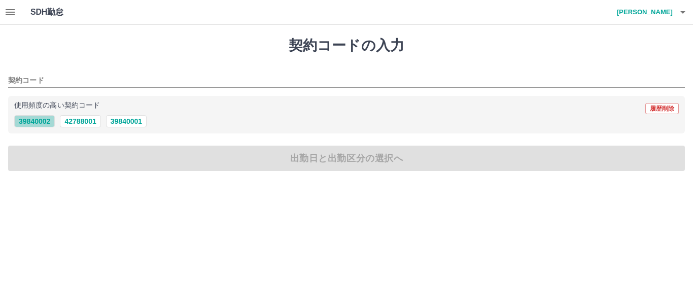
click at [44, 122] on button "39840002" at bounding box center [34, 121] width 41 height 12
type input "********"
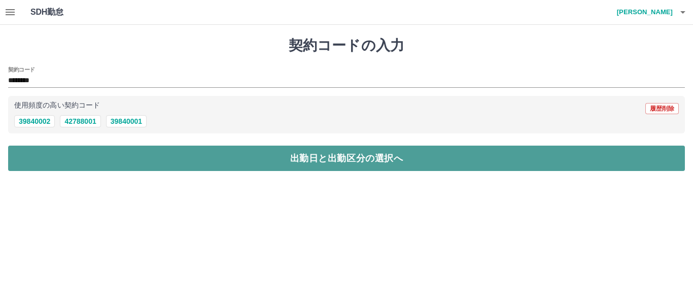
click at [319, 161] on button "出勤日と出勤区分の選択へ" at bounding box center [346, 158] width 677 height 25
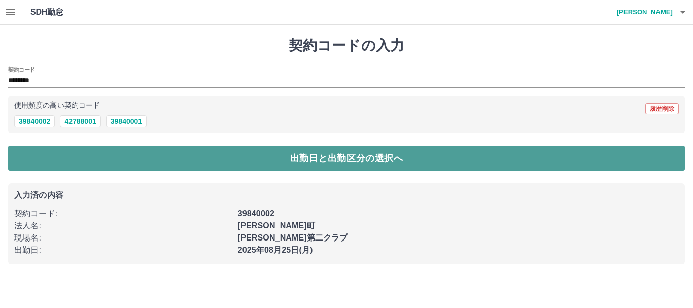
click at [336, 155] on button "出勤日と出勤区分の選択へ" at bounding box center [346, 158] width 677 height 25
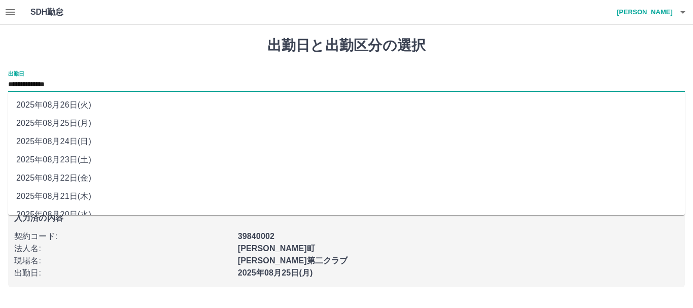
click at [53, 84] on input "**********" at bounding box center [346, 85] width 677 height 13
click at [65, 104] on li "2025年08月26日(火)" at bounding box center [346, 105] width 677 height 18
type input "**********"
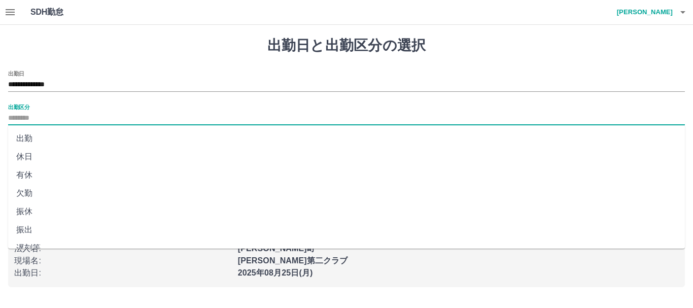
click at [22, 117] on input "出勤区分" at bounding box center [346, 118] width 677 height 13
click at [25, 152] on li "休日" at bounding box center [346, 157] width 677 height 18
type input "**"
click at [25, 152] on button "申請内容の確認へ" at bounding box center [346, 150] width 677 height 25
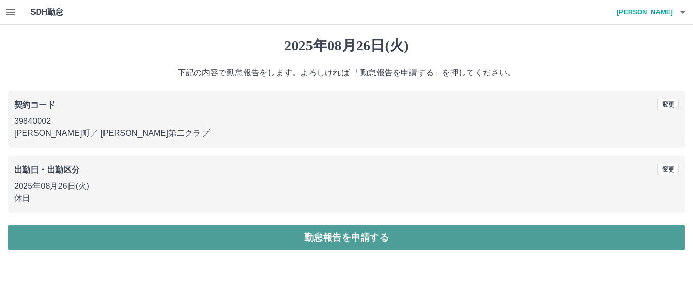
click at [370, 236] on button "勤怠報告を申請する" at bounding box center [346, 237] width 677 height 25
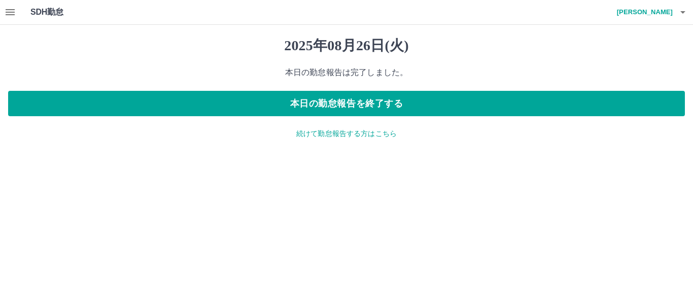
click at [337, 134] on p "続けて勤怠報告する方はこちら" at bounding box center [346, 133] width 677 height 11
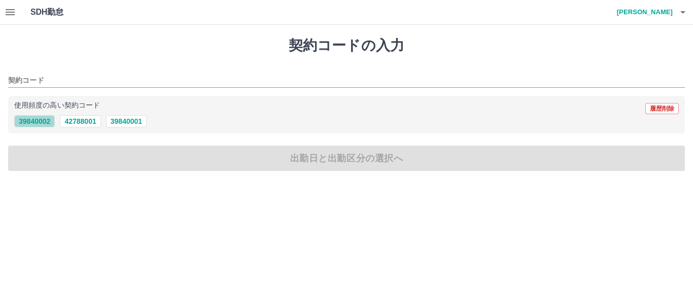
click at [46, 122] on button "39840002" at bounding box center [34, 121] width 41 height 12
type input "********"
click at [46, 122] on button "39840002" at bounding box center [34, 121] width 41 height 12
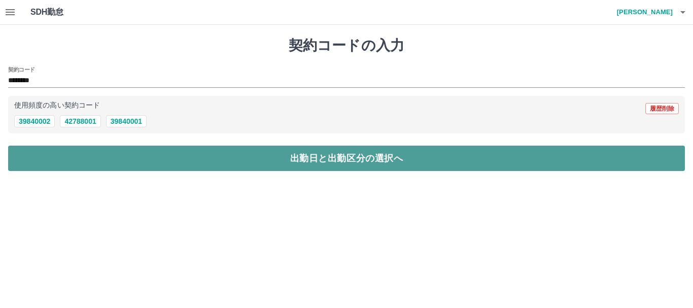
click at [342, 162] on button "出勤日と出勤区分の選択へ" at bounding box center [346, 158] width 677 height 25
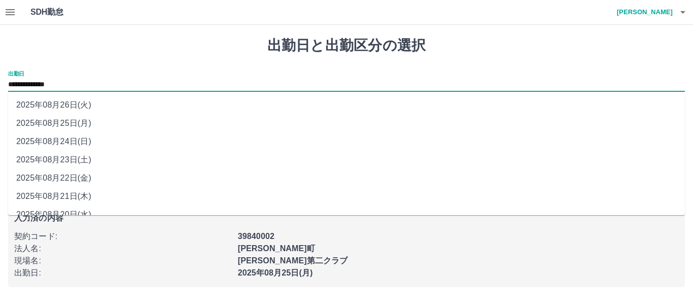
click at [49, 82] on input "**********" at bounding box center [346, 85] width 677 height 13
click at [52, 139] on li "2025年08月24日(日)" at bounding box center [346, 141] width 677 height 18
type input "**********"
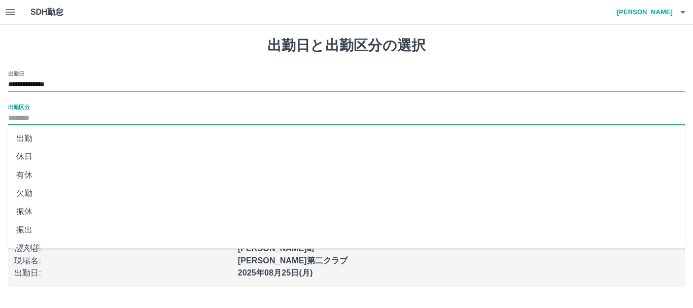
click at [26, 116] on input "出勤区分" at bounding box center [346, 118] width 677 height 13
click at [34, 226] on li "法定休" at bounding box center [346, 228] width 677 height 18
type input "***"
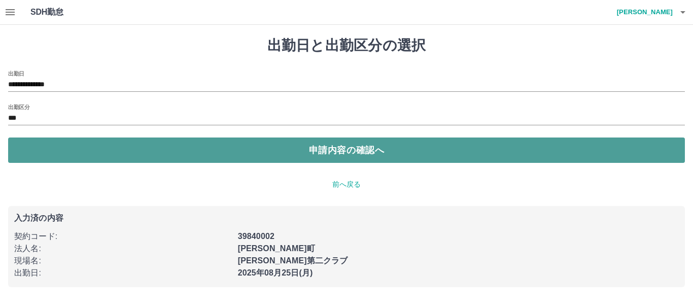
click at [359, 149] on button "申請内容の確認へ" at bounding box center [346, 150] width 677 height 25
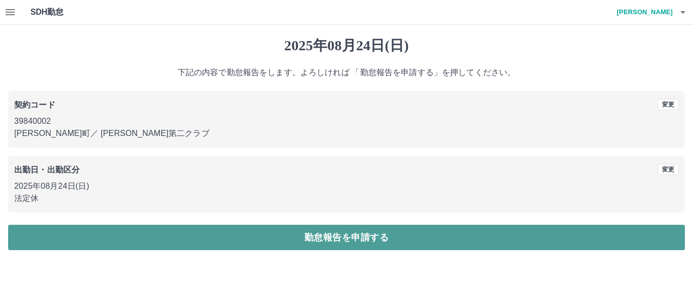
click at [375, 232] on button "勤怠報告を申請する" at bounding box center [346, 237] width 677 height 25
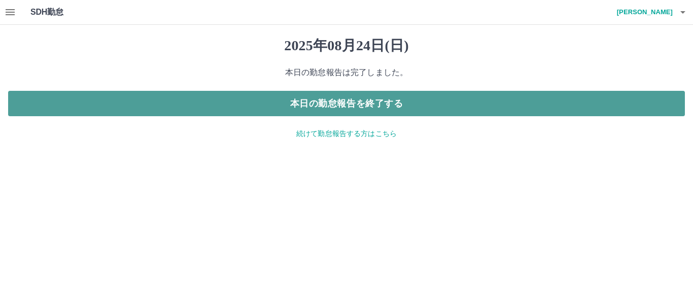
click at [352, 103] on button "本日の勤怠報告を終了する" at bounding box center [346, 103] width 677 height 25
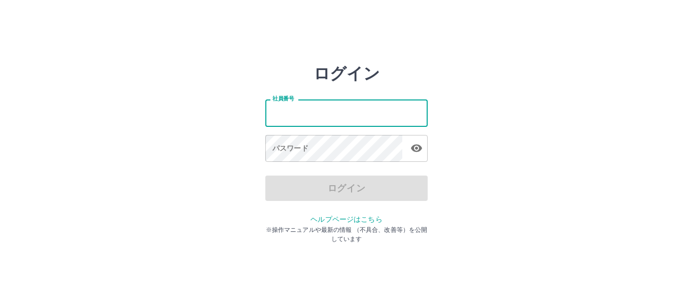
click at [269, 112] on input "社員番号" at bounding box center [346, 112] width 162 height 27
type input "*******"
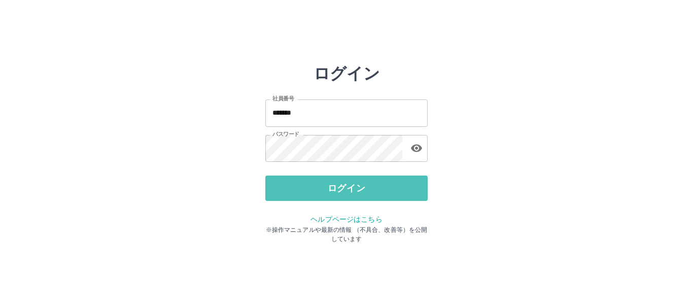
click at [276, 181] on button "ログイン" at bounding box center [346, 188] width 162 height 25
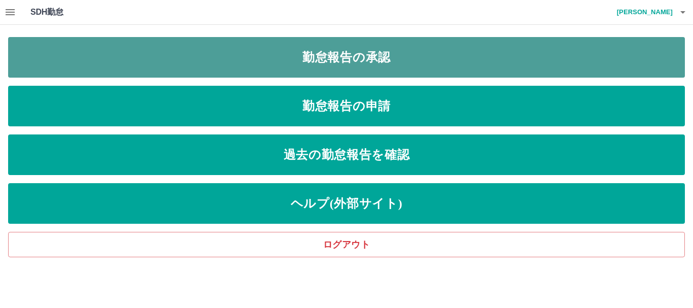
click at [325, 56] on link "勤怠報告の承認" at bounding box center [346, 57] width 677 height 41
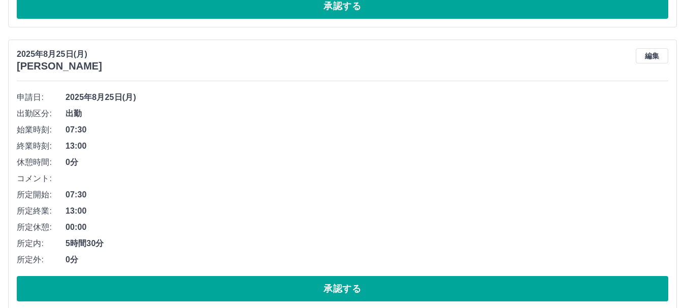
scroll to position [355, 0]
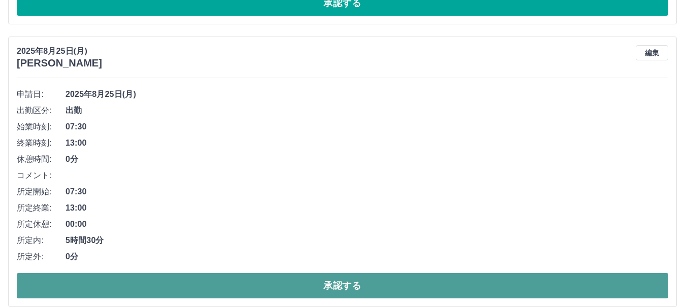
click at [346, 285] on button "承認する" at bounding box center [342, 285] width 651 height 25
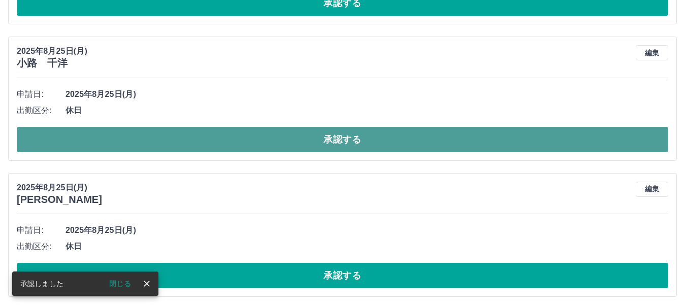
click at [331, 141] on button "承認する" at bounding box center [342, 139] width 651 height 25
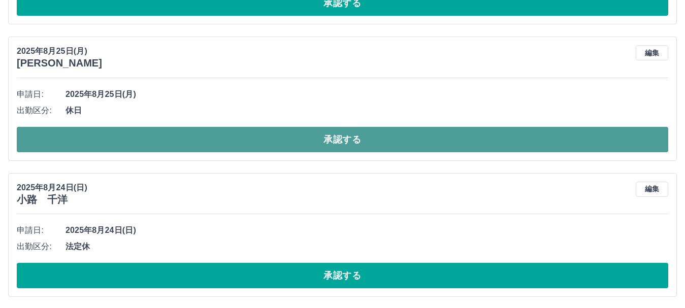
click at [338, 138] on button "承認する" at bounding box center [342, 139] width 651 height 25
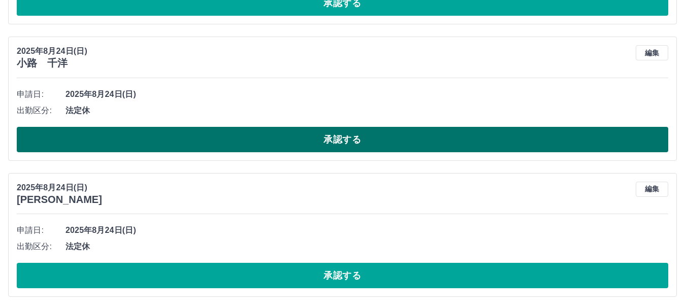
scroll to position [304, 0]
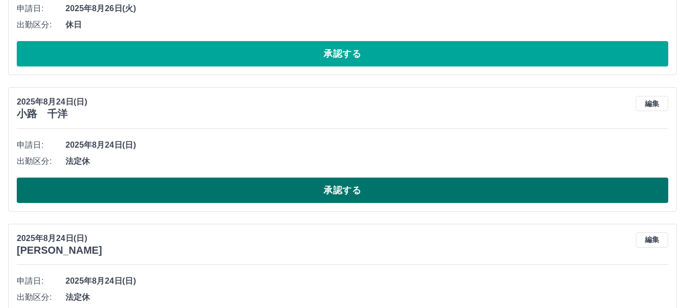
click at [300, 188] on button "承認する" at bounding box center [342, 190] width 651 height 25
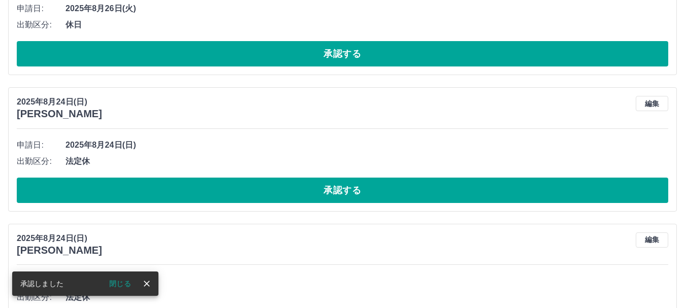
click at [300, 188] on button "承認する" at bounding box center [342, 190] width 651 height 25
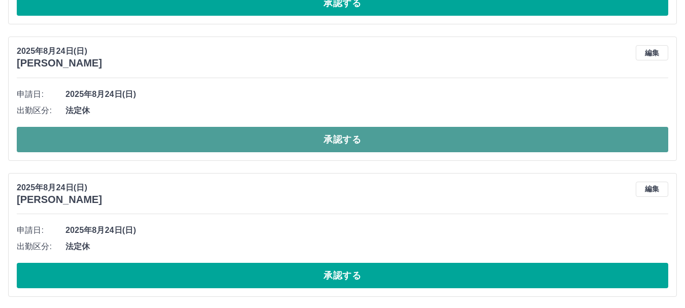
scroll to position [221, 0]
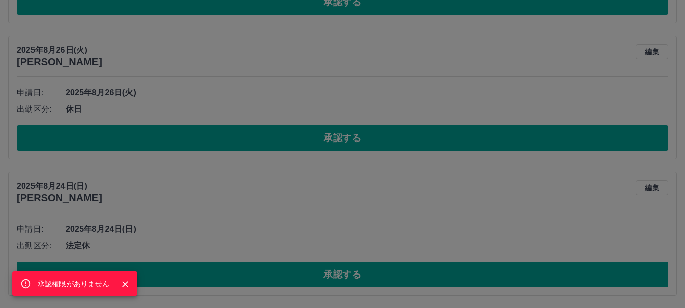
click at [292, 182] on div "承認権限がありません" at bounding box center [342, 154] width 685 height 308
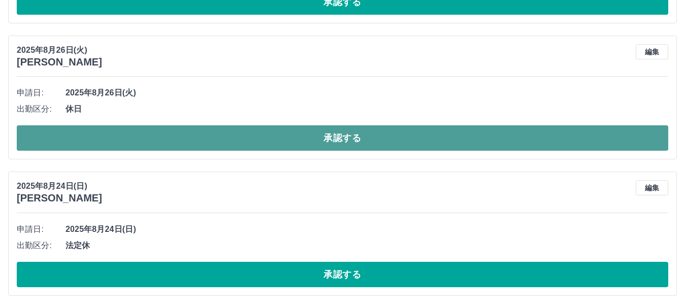
click at [296, 138] on button "承認する" at bounding box center [342, 137] width 651 height 25
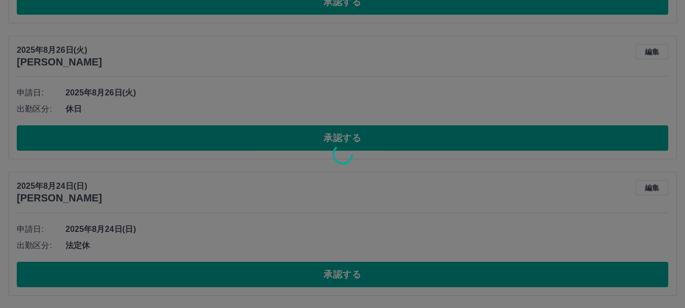
scroll to position [85, 0]
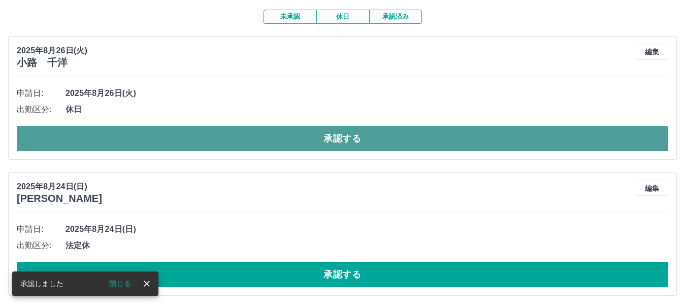
click at [360, 133] on button "承認する" at bounding box center [342, 138] width 651 height 25
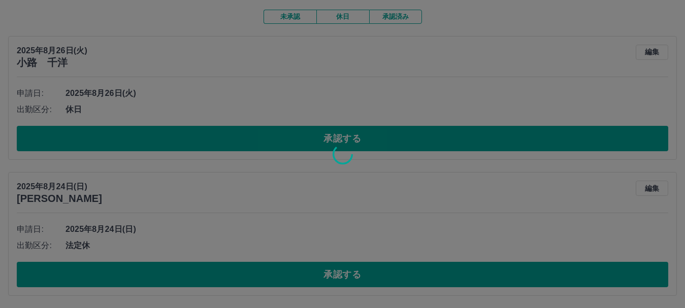
click at [360, 223] on div at bounding box center [342, 154] width 685 height 308
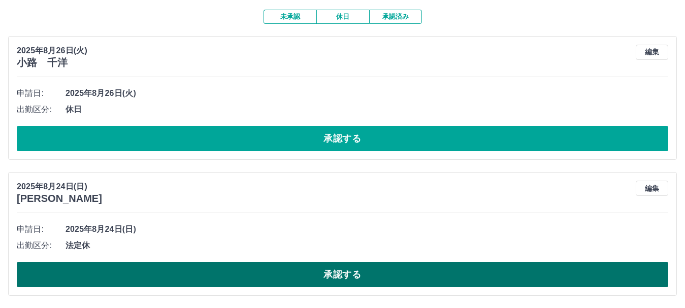
scroll to position [0, 0]
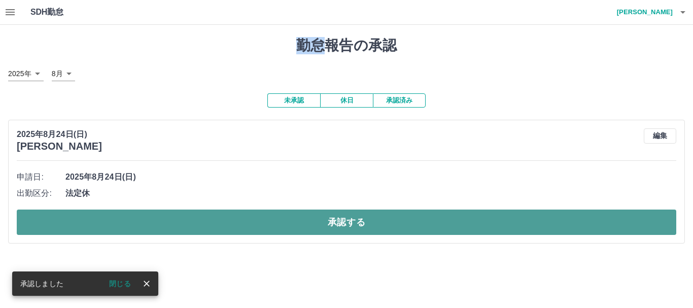
click at [357, 219] on button "承認する" at bounding box center [347, 222] width 660 height 25
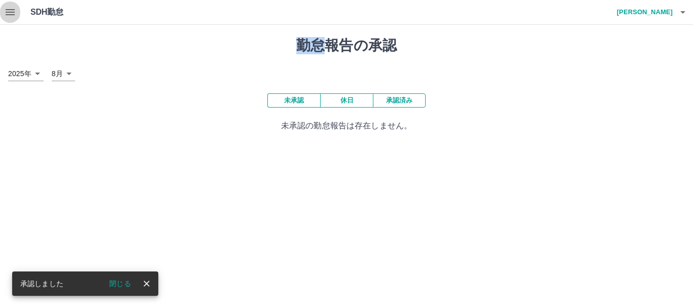
click at [12, 13] on icon "button" at bounding box center [10, 12] width 12 height 12
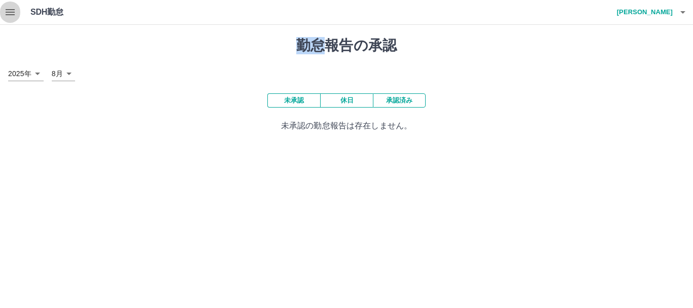
click at [11, 7] on icon "button" at bounding box center [10, 12] width 12 height 12
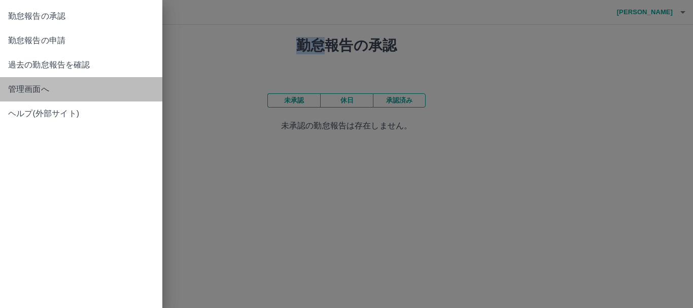
click at [36, 87] on span "管理画面へ" at bounding box center [81, 89] width 146 height 12
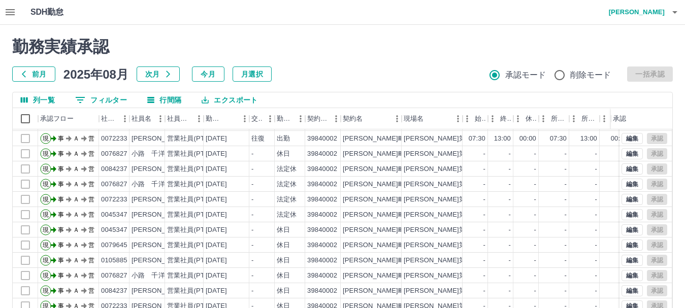
click at [638, 10] on h4 "坂本　由美子" at bounding box center [633, 12] width 61 height 24
click at [655, 13] on h4 "坂本　由美子" at bounding box center [633, 12] width 61 height 24
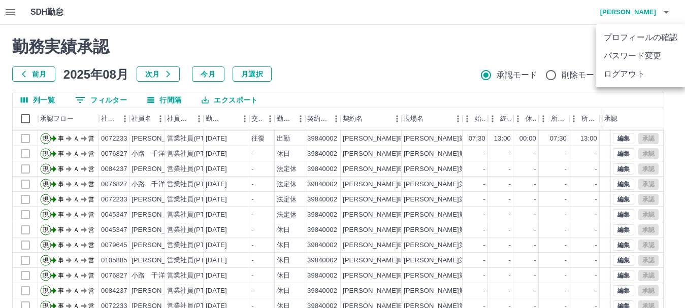
click at [655, 13] on div at bounding box center [342, 154] width 685 height 308
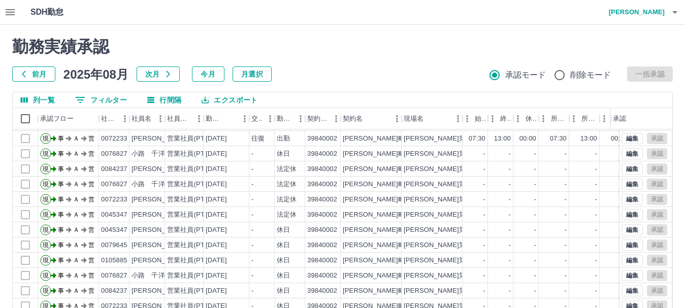
click at [629, 13] on h4 "坂本　由美子" at bounding box center [633, 12] width 61 height 24
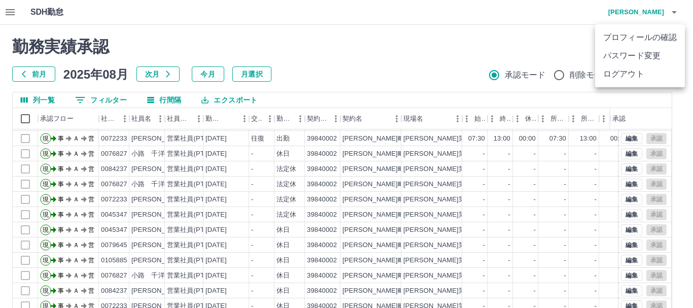
click at [616, 70] on li "ログアウト" at bounding box center [640, 74] width 90 height 18
